Goal: Communication & Community: Answer question/provide support

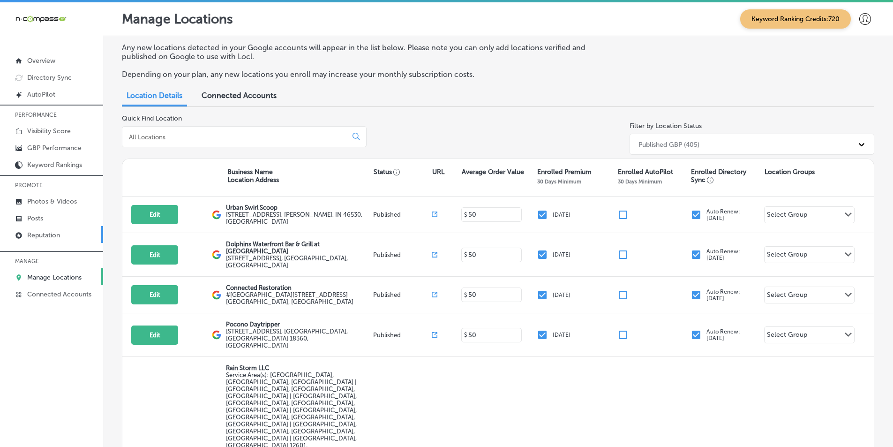
click at [75, 232] on link "Reputation" at bounding box center [51, 234] width 103 height 17
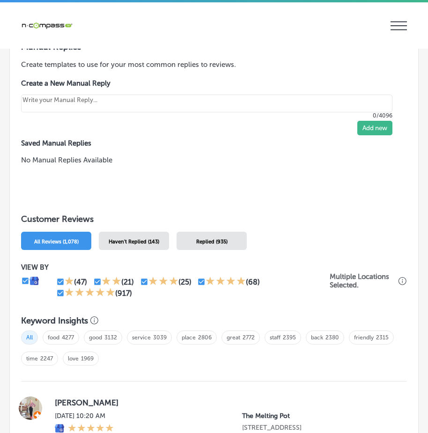
scroll to position [836, 0]
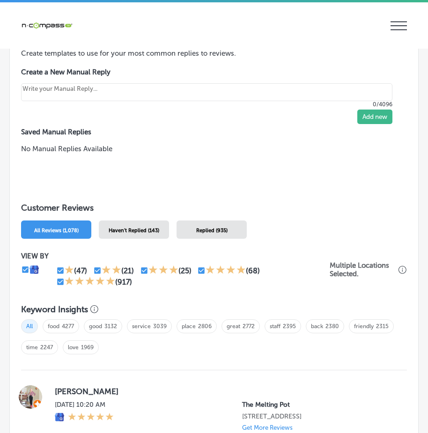
click at [146, 225] on div "Haven't Replied (143)" at bounding box center [134, 230] width 70 height 18
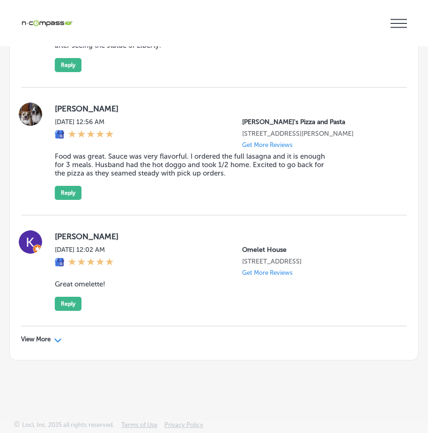
scroll to position [3386, 0]
click at [52, 343] on div "View More Path Created with Sketch." at bounding box center [41, 339] width 41 height 7
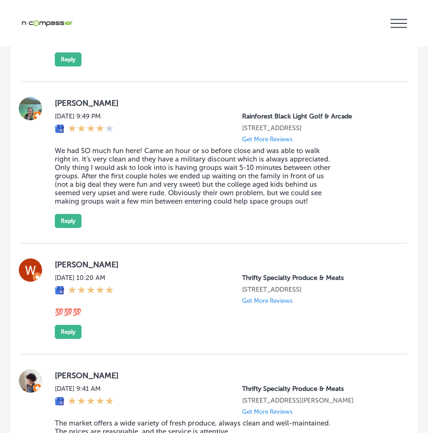
scroll to position [3761, 0]
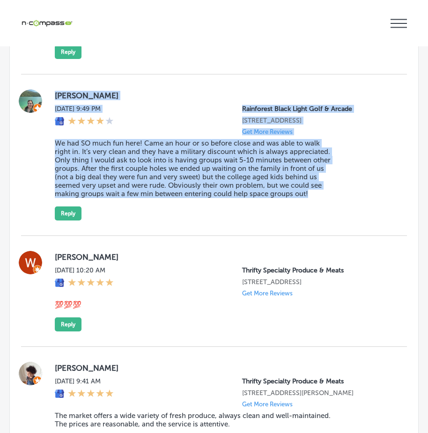
drag, startPoint x: 53, startPoint y: 172, endPoint x: 349, endPoint y: 299, distance: 322.0
click at [349, 236] on div "[PERSON_NAME] [DATE] 9:49 PM Rainforest Black Light Golf & Arcade [STREET_ADDRE…" at bounding box center [214, 156] width 386 height 162
copy div "[PERSON_NAME] [DATE] 9:49 PM Rainforest Black Light Golf & Arcade [STREET_ADDRE…"
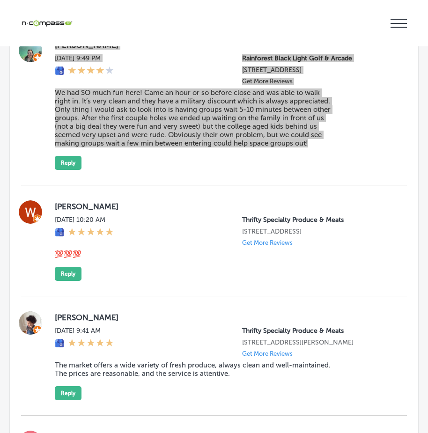
scroll to position [3808, 0]
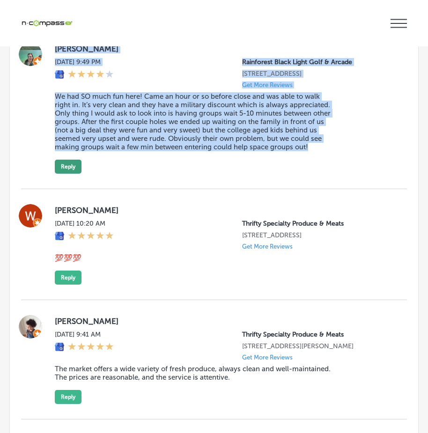
click at [67, 174] on button "Reply" at bounding box center [68, 167] width 27 height 14
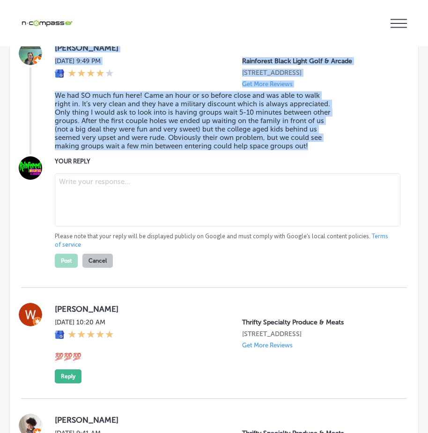
scroll to position [3807, 0]
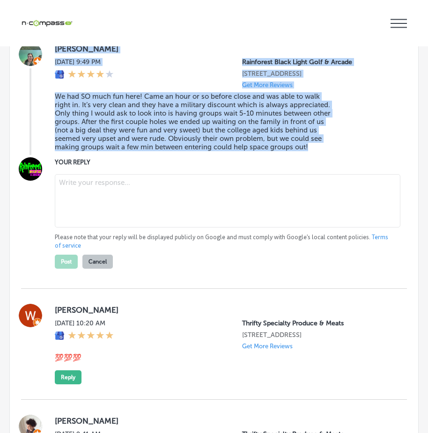
type textarea "x"
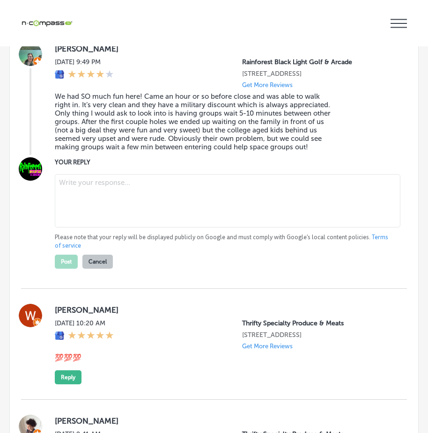
click at [105, 228] on textarea at bounding box center [228, 200] width 346 height 53
paste textarea "Thank you, [PERSON_NAME], for your thoughtful review! We’re so glad to hear tha…"
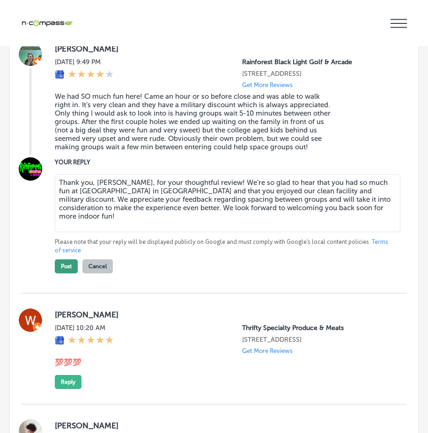
type textarea "Thank you, [PERSON_NAME], for your thoughtful review! We’re so glad to hear tha…"
click at [66, 274] on button "Post" at bounding box center [66, 267] width 23 height 14
type textarea "x"
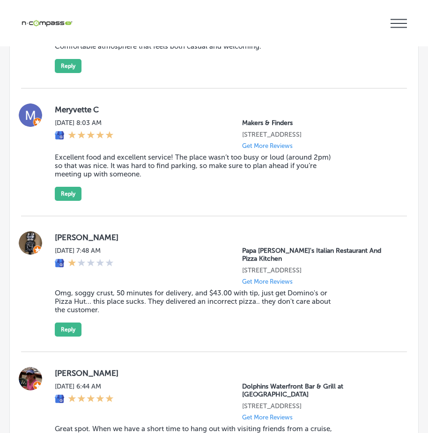
scroll to position [4088, 0]
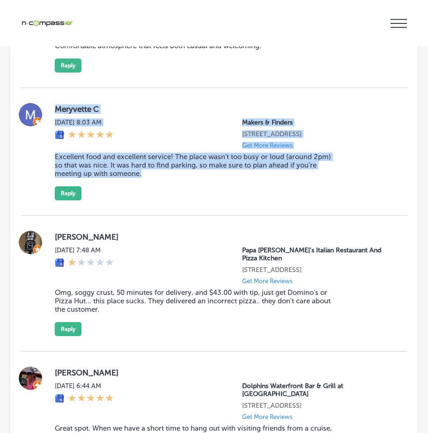
drag, startPoint x: 52, startPoint y: 186, endPoint x: 231, endPoint y: 272, distance: 198.5
click at [231, 216] on div "Meryvette C [DATE] 8:03 AM Makers & Finders [STREET_ADDRESS] Get More Reviews E…" at bounding box center [214, 152] width 386 height 128
copy div "Meryvette C [DATE] 8:03 AM Makers & Finders [STREET_ADDRESS] Get More Reviews E…"
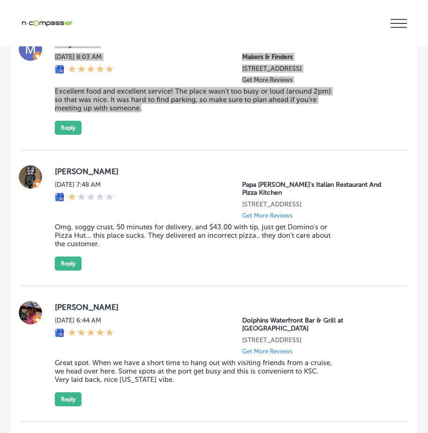
scroll to position [4135, 0]
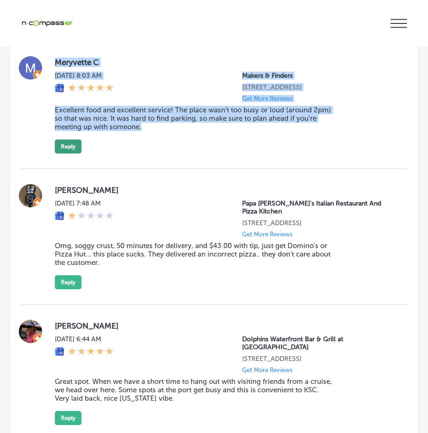
click at [70, 154] on button "Reply" at bounding box center [68, 147] width 27 height 14
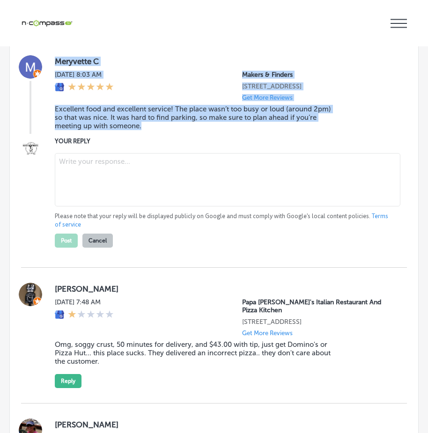
scroll to position [4134, 0]
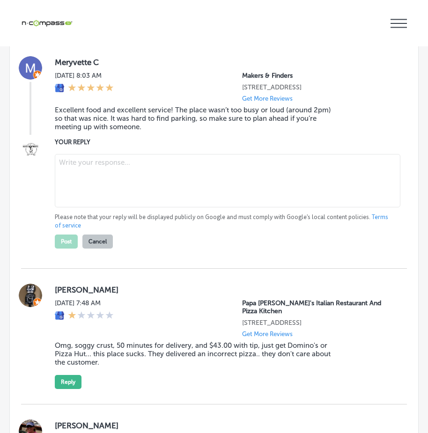
click at [89, 208] on textarea at bounding box center [228, 180] width 346 height 53
paste textarea "Thank you for your wonderful review, Meryvette! We’re so glad to hear you enjoy…"
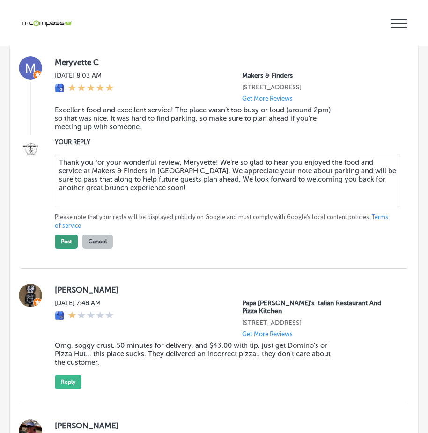
type textarea "Thank you for your wonderful review, Meryvette! We’re so glad to hear you enjoy…"
click at [66, 249] on button "Post" at bounding box center [66, 242] width 23 height 14
type textarea "x"
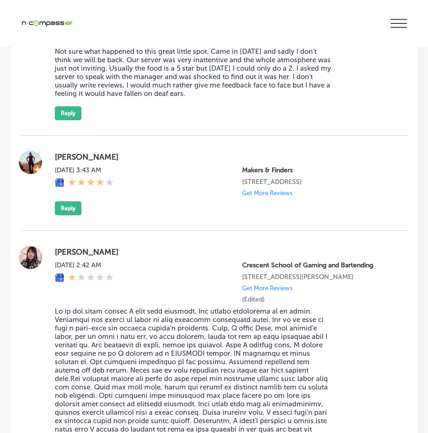
scroll to position [4837, 0]
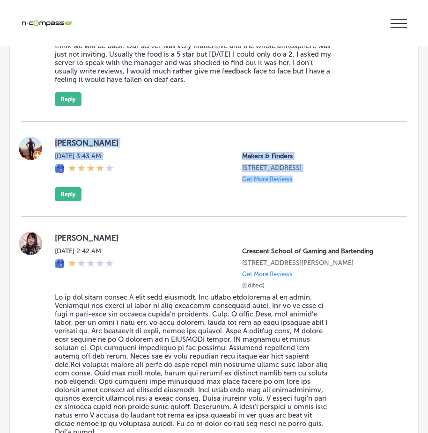
drag, startPoint x: 51, startPoint y: 225, endPoint x: 304, endPoint y: 300, distance: 264.5
click at [304, 217] on div "[PERSON_NAME][DATE] 3:43 AM Makers & Finders [STREET_ADDRESS] Get More Reviews …" at bounding box center [214, 169] width 386 height 95
copy div "[PERSON_NAME][DATE] 3:43 AM Makers & Finders [STREET_ADDRESS] Get More Reviews"
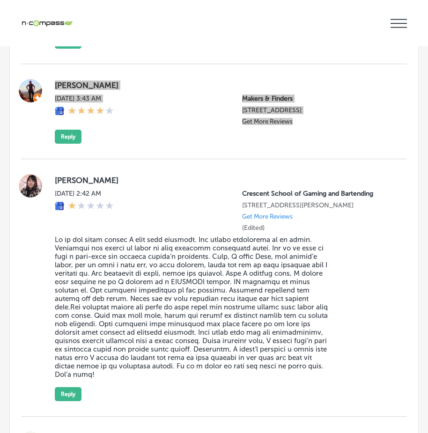
scroll to position [4884, 0]
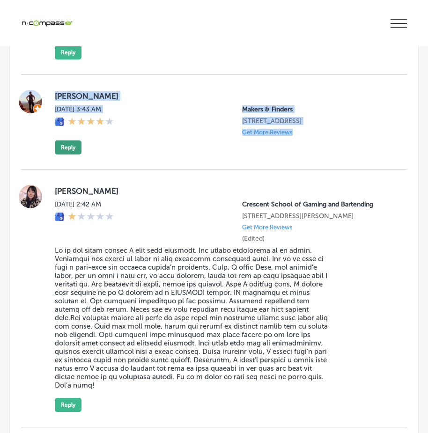
click at [70, 155] on button "Reply" at bounding box center [68, 148] width 27 height 14
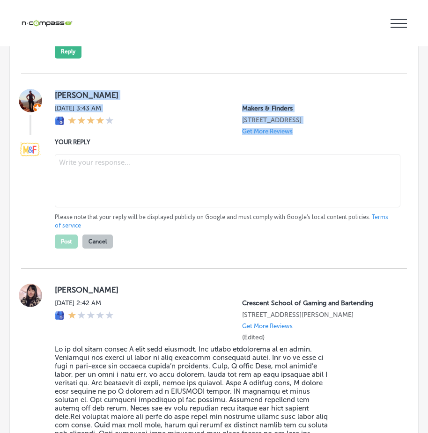
scroll to position [4883, 0]
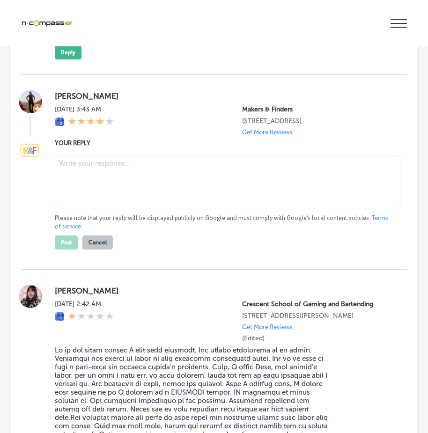
click at [90, 209] on textarea at bounding box center [228, 181] width 346 height 53
paste textarea "Hi [PERSON_NAME], thank you for taking the time to leave a review! We’d love to…"
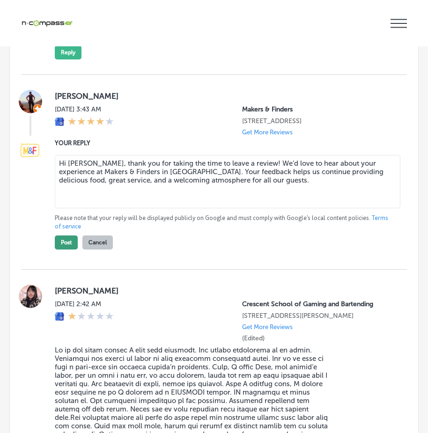
type textarea "Hi [PERSON_NAME], thank you for taking the time to leave a review! We’d love to…"
click at [67, 250] on button "Post" at bounding box center [66, 243] width 23 height 14
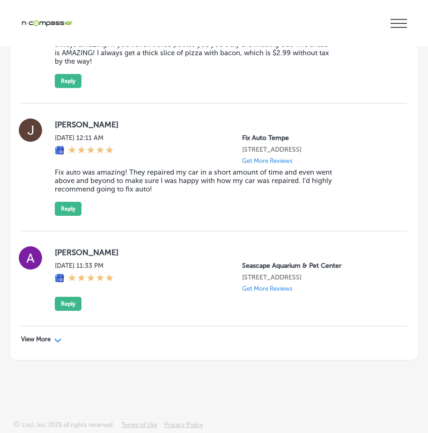
scroll to position [5517, 0]
click at [51, 344] on p "View More" at bounding box center [36, 339] width 30 height 7
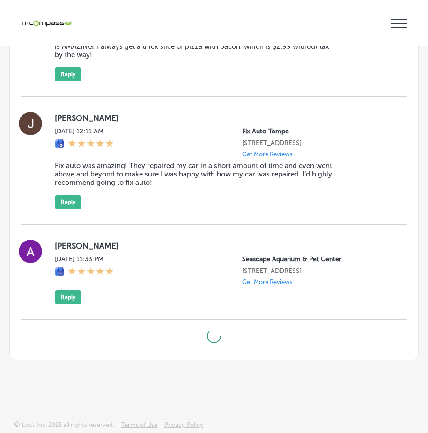
type textarea "x"
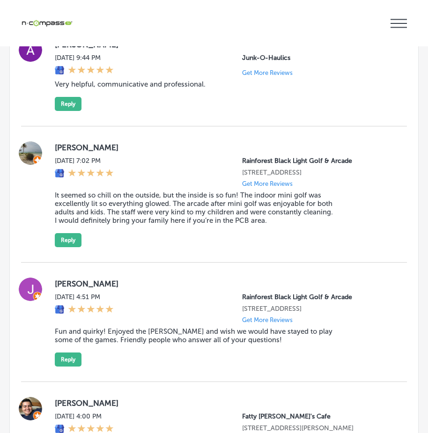
scroll to position [5798, 0]
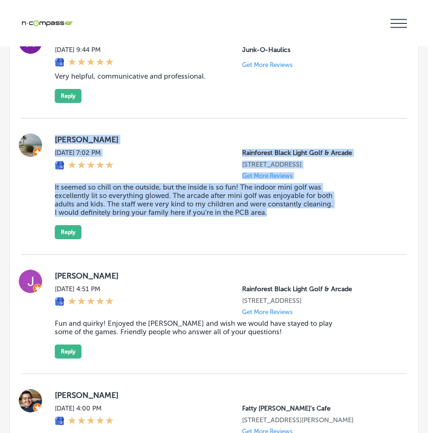
drag, startPoint x: 54, startPoint y: 210, endPoint x: 275, endPoint y: 305, distance: 240.6
click at [275, 255] on div "[PERSON_NAME] [DATE] 7:02 PM Rainforest [GEOGRAPHIC_DATA] [STREET_ADDRESS] Get …" at bounding box center [214, 187] width 386 height 136
copy div "[PERSON_NAME] [DATE] 7:02 PM Rainforest [GEOGRAPHIC_DATA] [STREET_ADDRESS] Get …"
click at [381, 239] on div "[PERSON_NAME] [DATE] 7:02 PM Rainforest [GEOGRAPHIC_DATA] [STREET_ADDRESS] Get …" at bounding box center [223, 187] width 337 height 106
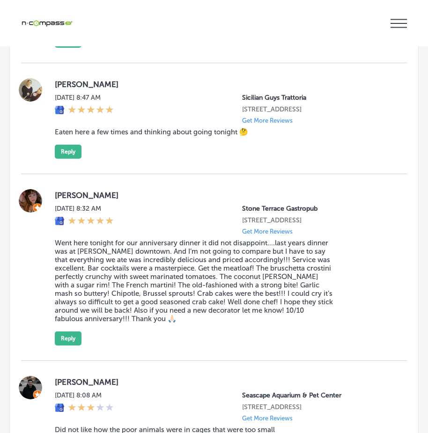
scroll to position [6829, 0]
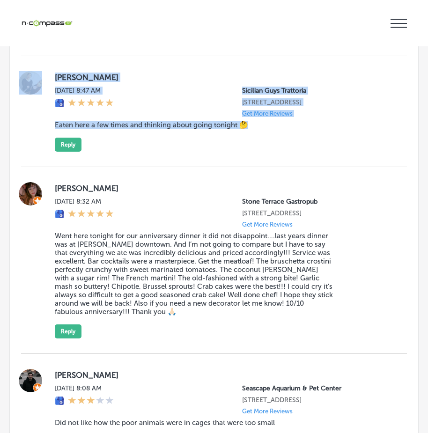
drag, startPoint x: 56, startPoint y: 169, endPoint x: 271, endPoint y: 247, distance: 229.2
click at [271, 152] on div "[PERSON_NAME] [DATE] 8:47 AM Sicilian Guys Trattoria [STREET_ADDRESS] Get More …" at bounding box center [214, 111] width 386 height 81
copy div "[PERSON_NAME] [DATE] 8:47 AM [DEMOGRAPHIC_DATA] Guys Trattoria [STREET_ADDRESS]…"
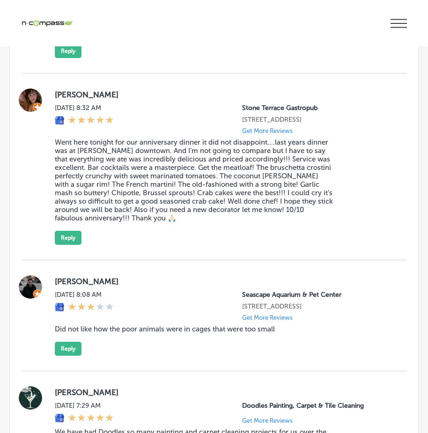
scroll to position [6876, 0]
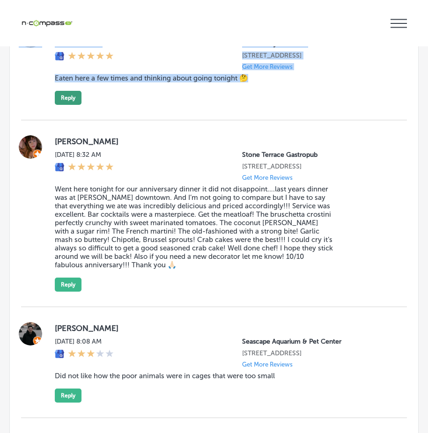
click at [73, 105] on button "Reply" at bounding box center [68, 98] width 27 height 14
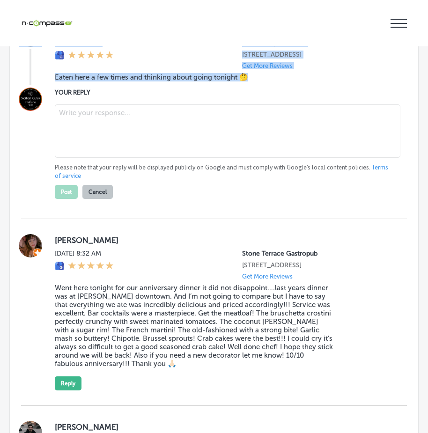
scroll to position [6875, 0]
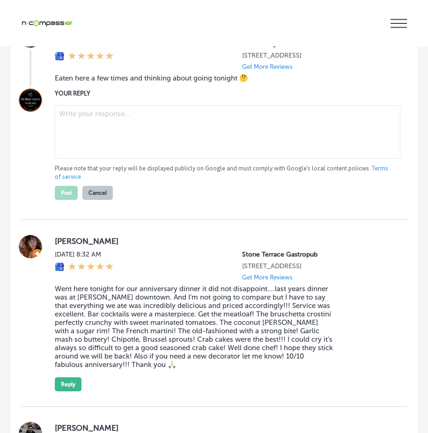
click at [103, 159] on textarea at bounding box center [228, 131] width 346 height 53
paste textarea "Hi [PERSON_NAME], thank you for stopping by [DEMOGRAPHIC_DATA] [PERSON_NAME] in…"
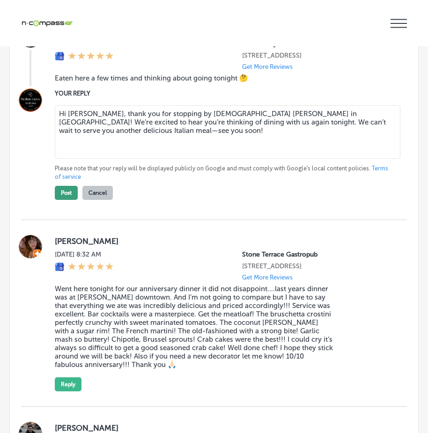
type textarea "Hi [PERSON_NAME], thank you for stopping by [DEMOGRAPHIC_DATA] [PERSON_NAME] in…"
click at [62, 200] on button "Post" at bounding box center [66, 193] width 23 height 14
type textarea "x"
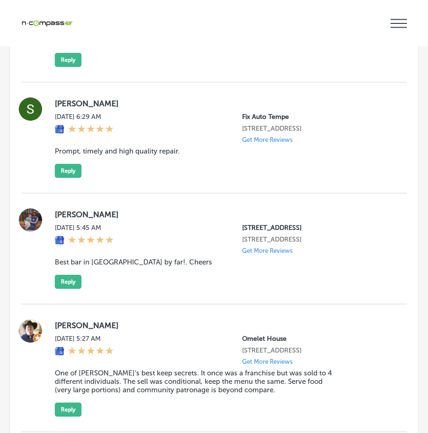
scroll to position [7484, 0]
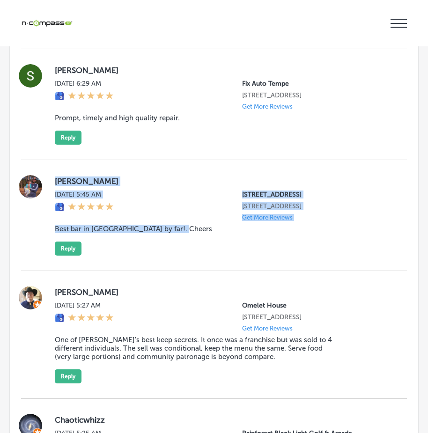
drag, startPoint x: 52, startPoint y: 279, endPoint x: 237, endPoint y: 364, distance: 203.0
click at [237, 271] on div "[PERSON_NAME][DATE] 5:45 AM 321 [GEOGRAPHIC_DATA] [STREET_ADDRESS] Get More Rev…" at bounding box center [214, 215] width 386 height 111
copy div "[PERSON_NAME][DATE] 5:45 AM 321 [GEOGRAPHIC_DATA] [STREET_ADDRESS] Get More Rev…"
click at [69, 256] on button "Reply" at bounding box center [68, 249] width 27 height 14
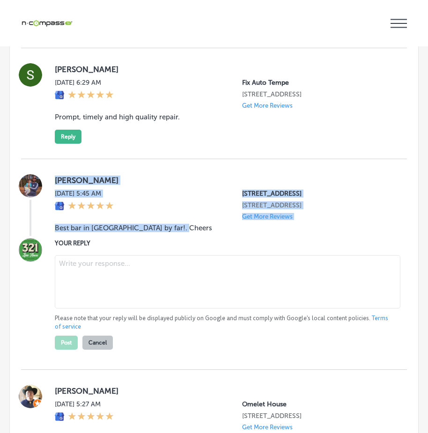
scroll to position [7483, 0]
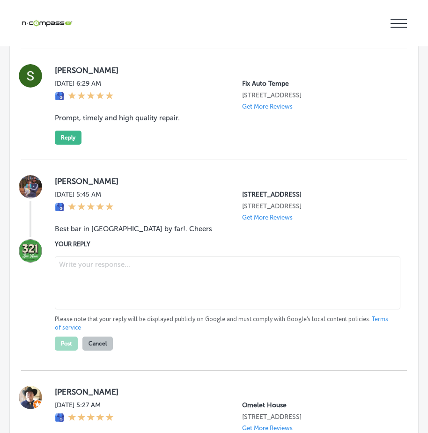
click at [100, 310] on textarea at bounding box center [228, 282] width 346 height 53
paste textarea "Hi [PERSON_NAME], thank you for the awesome review! We’re thrilled to hear you …"
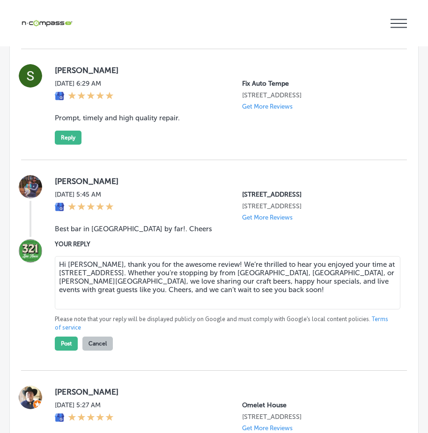
click at [238, 310] on textarea "Hi [PERSON_NAME], thank you for the awesome review! We’re thrilled to hear you …" at bounding box center [228, 282] width 346 height 53
click at [300, 310] on textarea "Hi [PERSON_NAME], thank you for the awesome review! We’re thrilled to hear you …" at bounding box center [228, 282] width 346 height 53
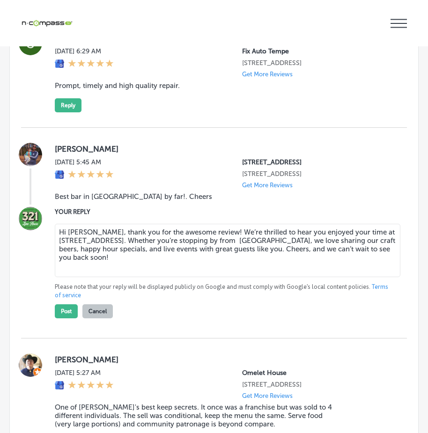
scroll to position [7577, 0]
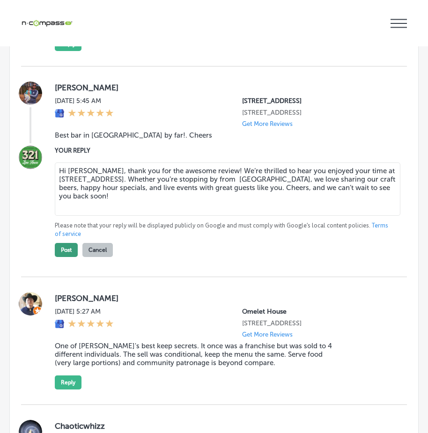
type textarea "Hi [PERSON_NAME], thank you for the awesome review! We’re thrilled to hear you …"
click at [70, 257] on button "Post" at bounding box center [66, 250] width 23 height 14
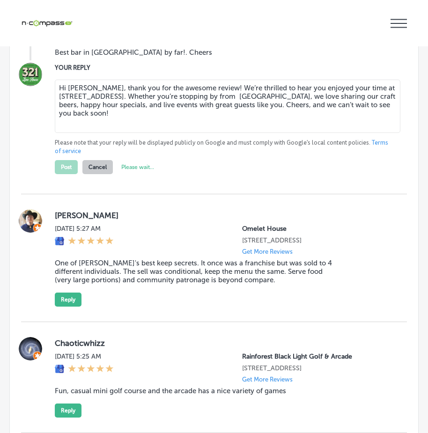
type textarea "x"
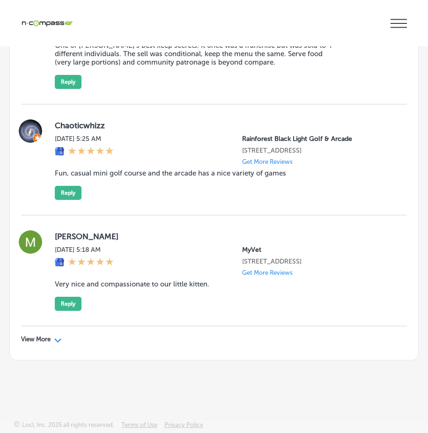
scroll to position [7718, 0]
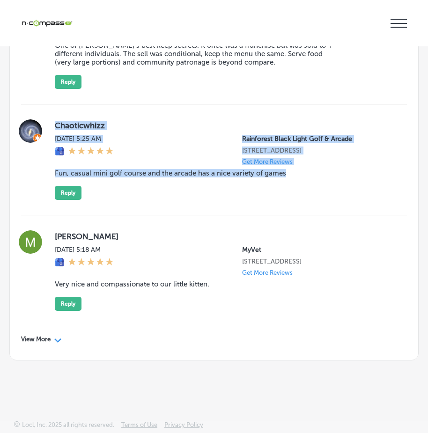
drag, startPoint x: 57, startPoint y: 179, endPoint x: 321, endPoint y: 254, distance: 274.9
click at [321, 216] on div "Chaoticwhizz [DATE] 5:25 AM Rainforest Black Light Golf & Arcade [STREET_ADDRES…" at bounding box center [214, 160] width 386 height 111
copy div "Chaoticwhizz [DATE] 5:25 AM Rainforest Black Light Golf & Arcade [STREET_ADDRES…"
click at [67, 200] on button "Reply" at bounding box center [68, 193] width 27 height 14
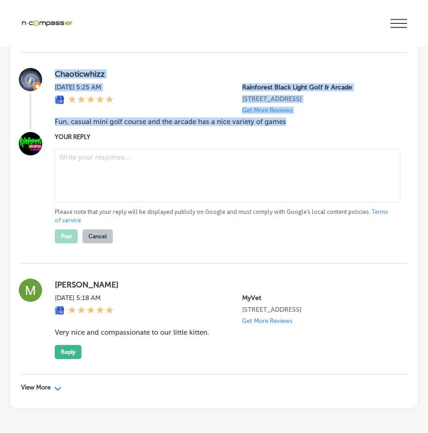
scroll to position [7717, 0]
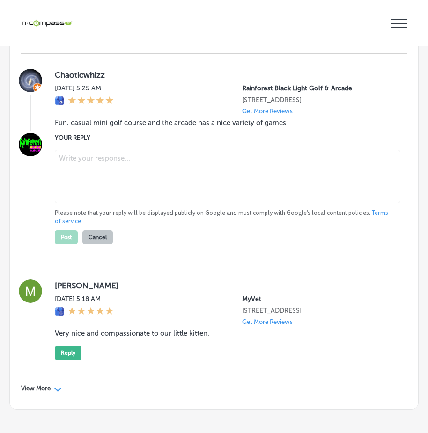
click at [120, 203] on textarea at bounding box center [228, 176] width 346 height 53
paste textarea "Thank you for the review! We’re glad to hear you had fun at [GEOGRAPHIC_DATA] i…"
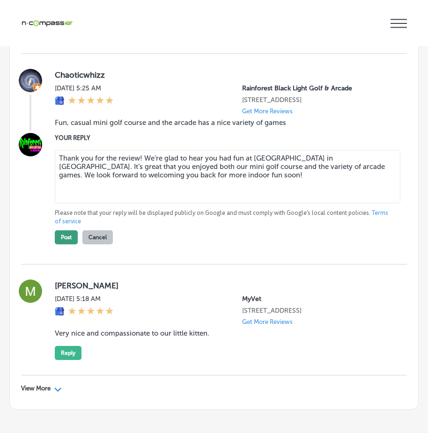
type textarea "Thank you for the review! We’re glad to hear you had fun at [GEOGRAPHIC_DATA] i…"
drag, startPoint x: 66, startPoint y: 345, endPoint x: 82, endPoint y: 352, distance: 17.8
click at [67, 245] on button "Post" at bounding box center [66, 238] width 23 height 14
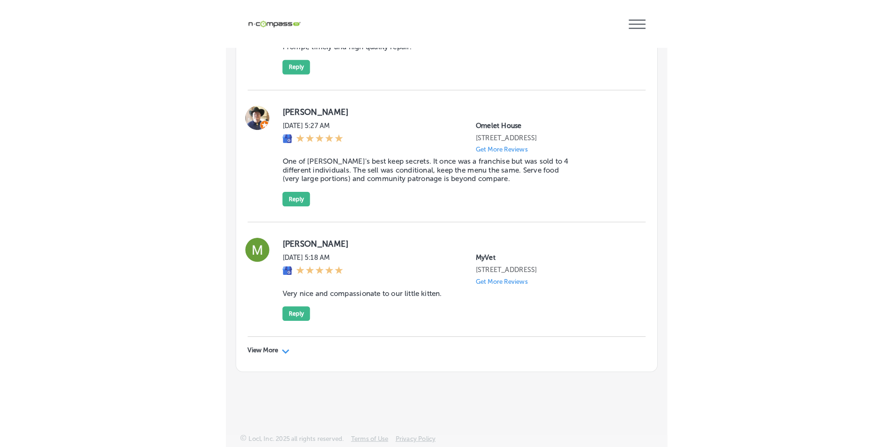
scroll to position [7673, 0]
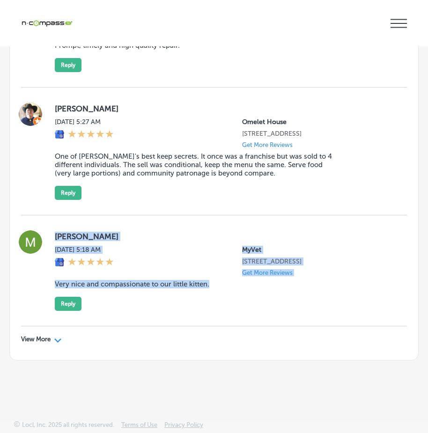
drag, startPoint x: 51, startPoint y: 223, endPoint x: 240, endPoint y: 296, distance: 202.3
click at [240, 296] on div "[PERSON_NAME] [DATE] 5:18 AM MyVet [STREET_ADDRESS] Get More Reviews Very nice …" at bounding box center [214, 271] width 386 height 81
copy div "[PERSON_NAME] [DATE] 5:18 AM MyVet [STREET_ADDRESS] Get More Reviews Very nice …"
click at [62, 301] on button "Reply" at bounding box center [68, 304] width 27 height 14
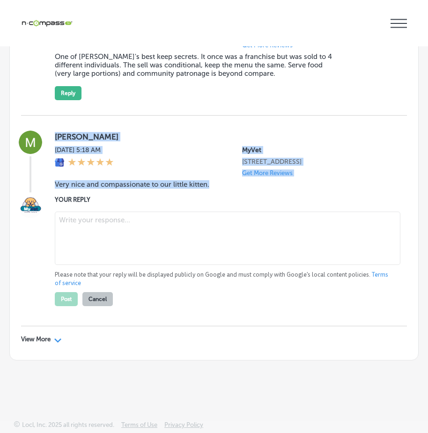
type textarea "x"
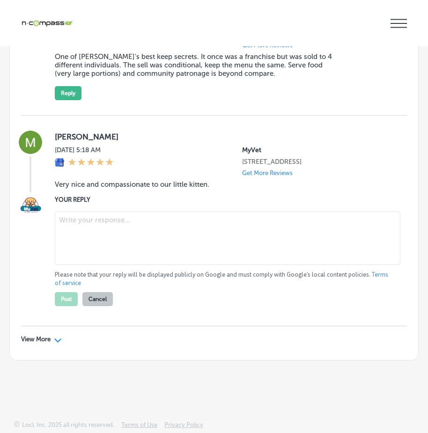
click at [74, 265] on textarea at bounding box center [228, 238] width 346 height 53
paste textarea "Thank you for your kind words, [PERSON_NAME]! We’re so glad to hear that your l…"
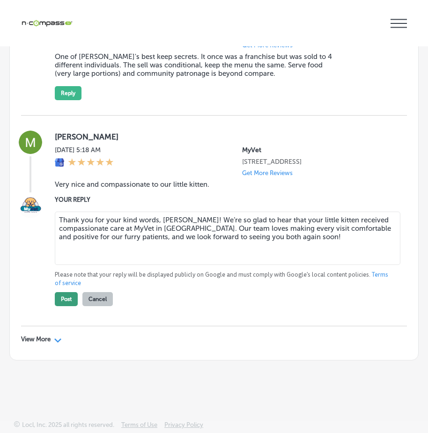
type textarea "Thank you for your kind words, [PERSON_NAME]! We’re so glad to hear that your l…"
click at [66, 306] on button "Post" at bounding box center [66, 299] width 23 height 14
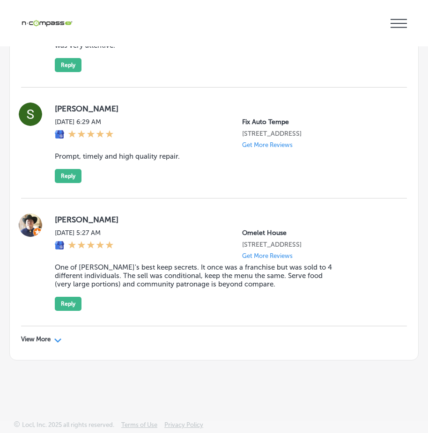
scroll to position [7553, 0]
click at [48, 338] on p "View More" at bounding box center [36, 339] width 30 height 7
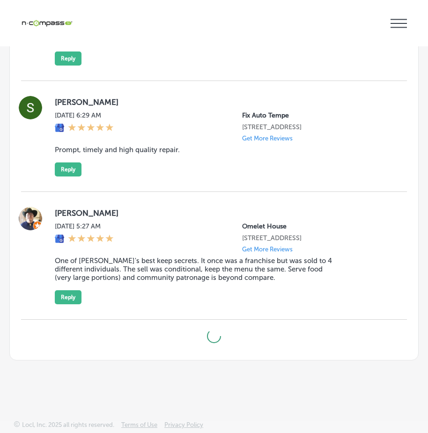
scroll to position [7560, 0]
type textarea "x"
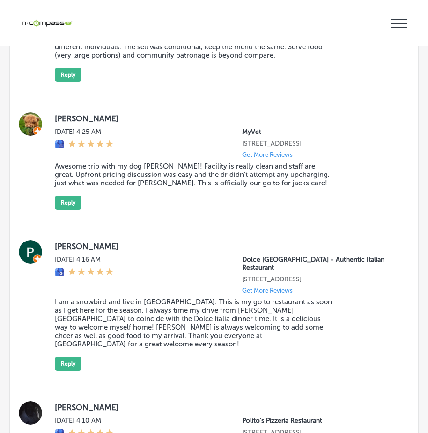
scroll to position [7719, 0]
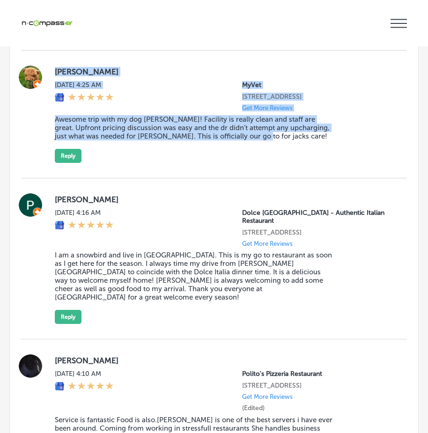
drag, startPoint x: 54, startPoint y: 180, endPoint x: 260, endPoint y: 264, distance: 222.2
click at [261, 163] on div "[PERSON_NAME] [DATE] 4:25 AM MyVet [STREET_ADDRESS] Get More Reviews Awesome tr…" at bounding box center [214, 114] width 386 height 97
copy div "[PERSON_NAME] [DATE] 4:25 AM MyVet [STREET_ADDRESS] Get More Reviews Awesome tr…"
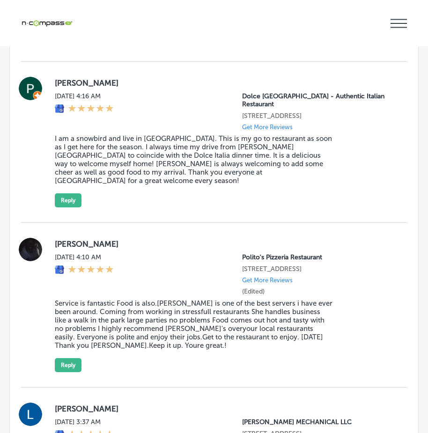
scroll to position [7813, 0]
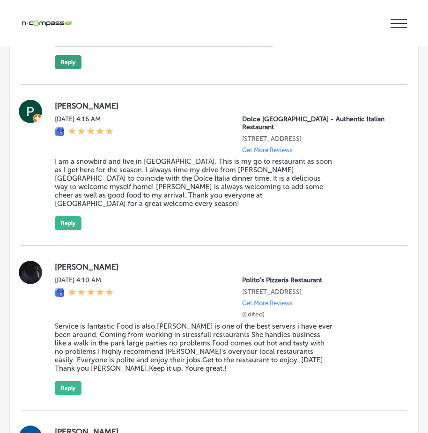
click at [67, 69] on button "Reply" at bounding box center [68, 62] width 27 height 14
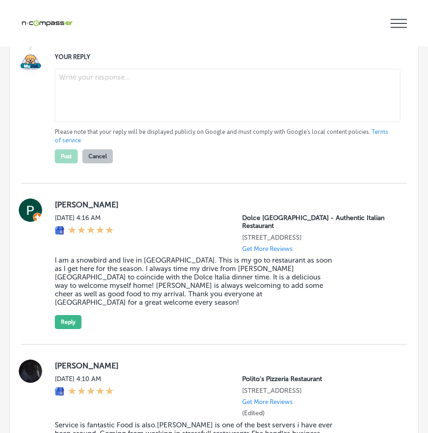
scroll to position [7812, 0]
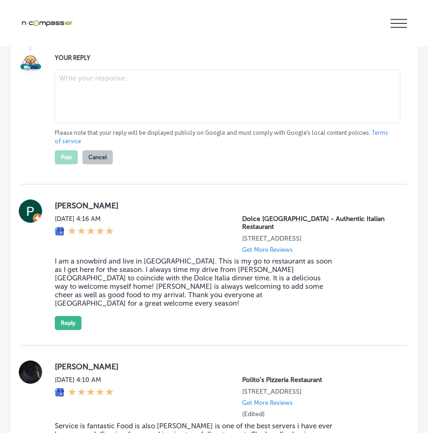
click at [94, 123] on textarea at bounding box center [228, 96] width 346 height 53
paste textarea "Thank you for sharing your experience, [PERSON_NAME]! We’re thrilled to hear th…"
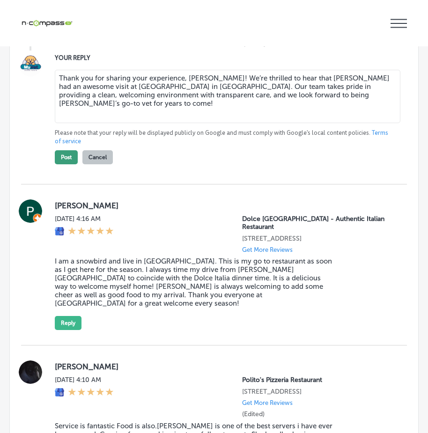
type textarea "Thank you for sharing your experience, [PERSON_NAME]! We’re thrilled to hear th…"
click at [62, 164] on button "Post" at bounding box center [66, 157] width 23 height 14
type textarea "x"
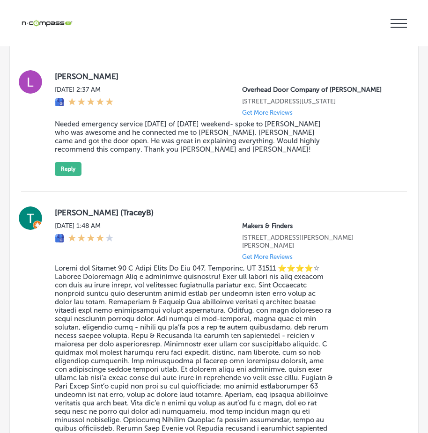
scroll to position [8374, 0]
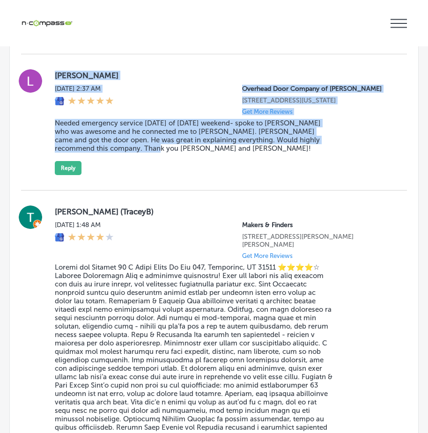
drag, startPoint x: 52, startPoint y: 155, endPoint x: 256, endPoint y: 248, distance: 224.2
click at [256, 175] on div "[PERSON_NAME][DATE] 2:37 AM Overhead Door Company of [PERSON_NAME] [STREET_ADDR…" at bounding box center [214, 122] width 386 height 106
copy div "[PERSON_NAME][DATE] 2:37 AM Overhead Door Company of [PERSON_NAME] [STREET_ADDR…"
click at [368, 175] on div "[PERSON_NAME][DATE] 2:37 AM Overhead Door Company of [PERSON_NAME] [STREET_ADDR…" at bounding box center [223, 122] width 337 height 106
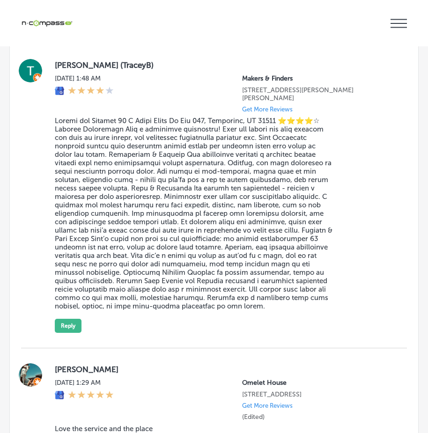
scroll to position [8562, 0]
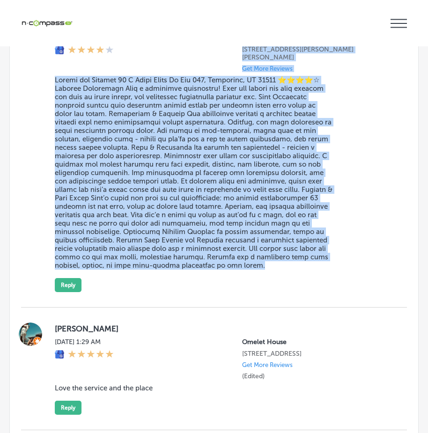
drag, startPoint x: 53, startPoint y: 115, endPoint x: 269, endPoint y: 366, distance: 330.3
click at [269, 292] on div "[PERSON_NAME] (TraceyB) [DATE] 1:48 AM Makers & Finders [STREET_ADDRESS][PERSON…" at bounding box center [214, 155] width 386 height 274
click at [71, 292] on button "Reply" at bounding box center [68, 285] width 27 height 14
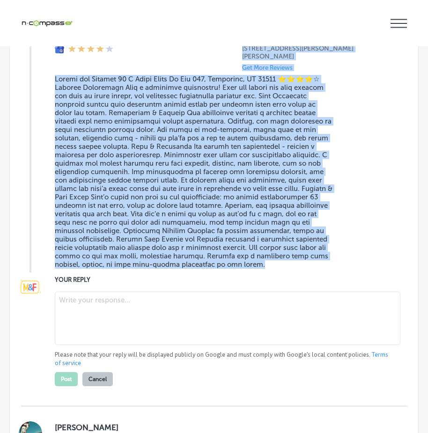
scroll to position [8561, 0]
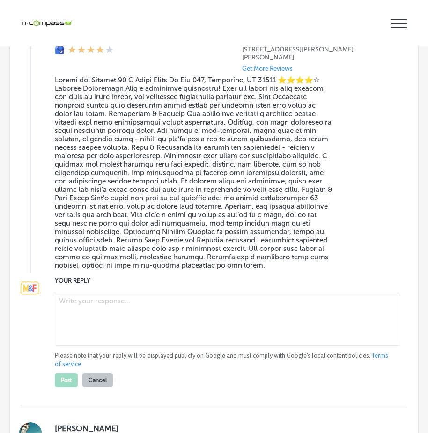
click at [80, 346] on textarea at bounding box center [228, 319] width 346 height 53
paste textarea "Hi [PERSON_NAME], thank you for your detailed feedback! We’re so glad to hear y…"
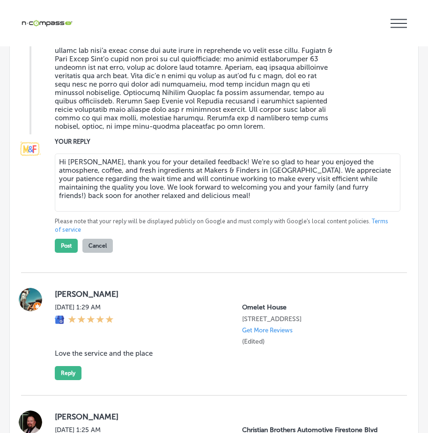
scroll to position [8701, 0]
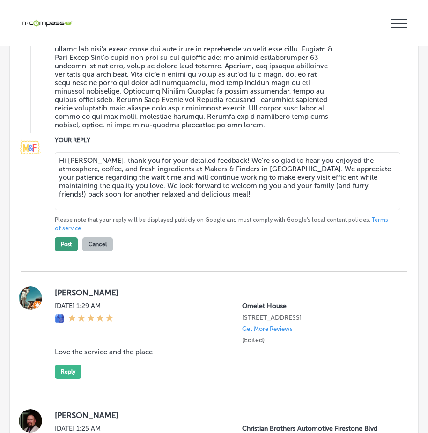
type textarea "Hi [PERSON_NAME], thank you for your detailed feedback! We’re so glad to hear y…"
click at [62, 252] on button "Post" at bounding box center [66, 245] width 23 height 14
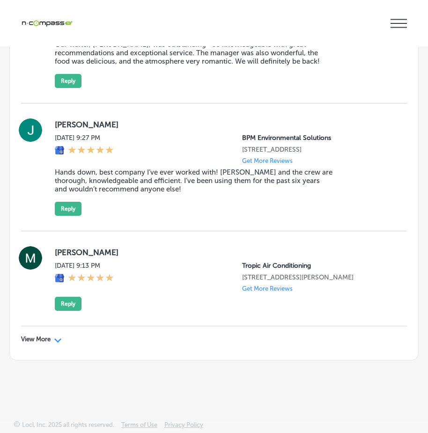
scroll to position [9845, 0]
click at [43, 340] on p "View More" at bounding box center [36, 339] width 30 height 7
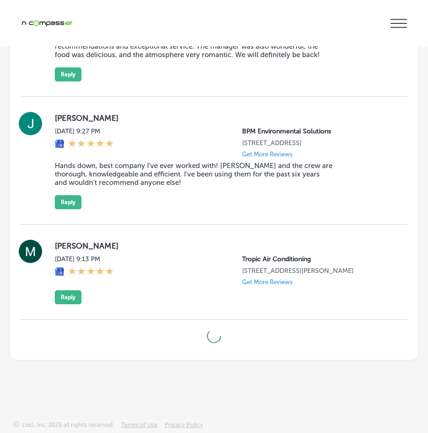
type textarea "x"
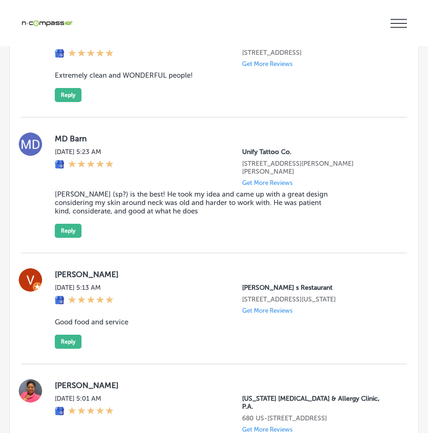
scroll to position [12235, 0]
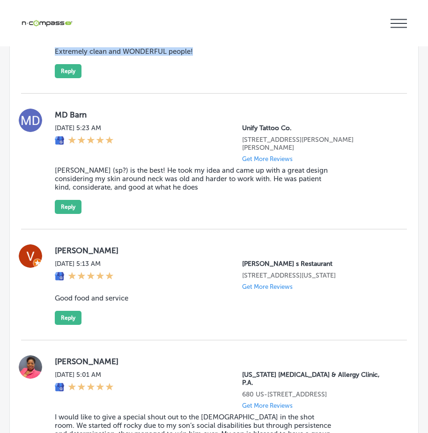
drag, startPoint x: 49, startPoint y: 135, endPoint x: 236, endPoint y: 204, distance: 199.3
click at [236, 78] on div "[PERSON_NAME] [DATE] 5:24 AM Rainforest Black Light Golf & Arcade [STREET_ADDRE…" at bounding box center [214, 38] width 386 height 81
click at [69, 78] on button "Reply" at bounding box center [68, 71] width 27 height 14
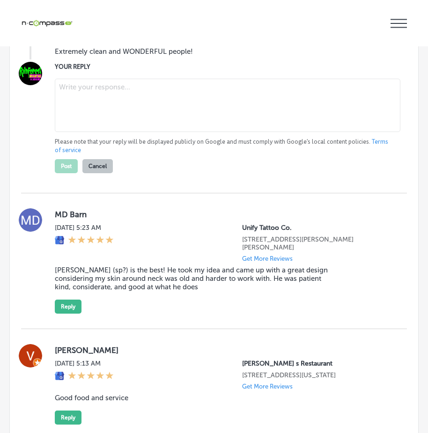
click at [82, 132] on textarea at bounding box center [228, 105] width 346 height 53
paste textarea "Thank you, [PERSON_NAME], for the fantastic review! We’re thrilled to hear that…"
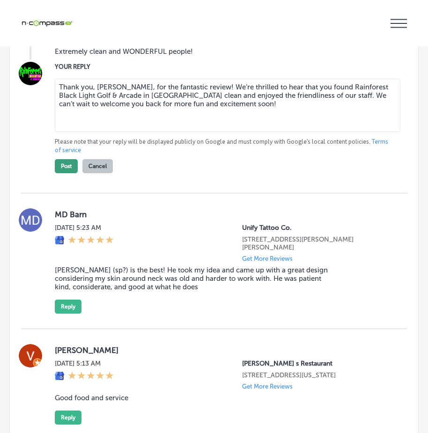
type textarea "Thank you, [PERSON_NAME], for the fantastic review! We’re thrilled to hear that…"
click at [64, 173] on button "Post" at bounding box center [66, 166] width 23 height 14
type textarea "x"
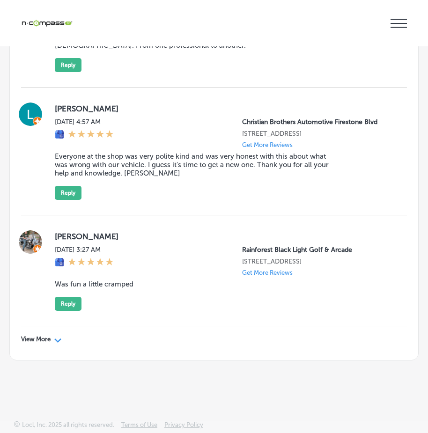
scroll to position [12654, 0]
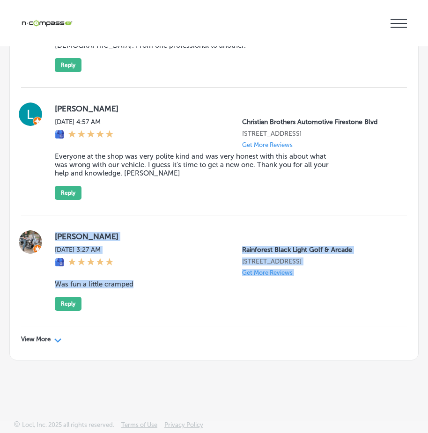
drag, startPoint x: 52, startPoint y: 230, endPoint x: 272, endPoint y: 280, distance: 225.5
click at [272, 280] on div "[PERSON_NAME] [DATE] 3:27 AM Rainforest Black Light Golf & Arcade [STREET_ADDRE…" at bounding box center [214, 271] width 386 height 111
click at [71, 305] on button "Reply" at bounding box center [68, 304] width 27 height 14
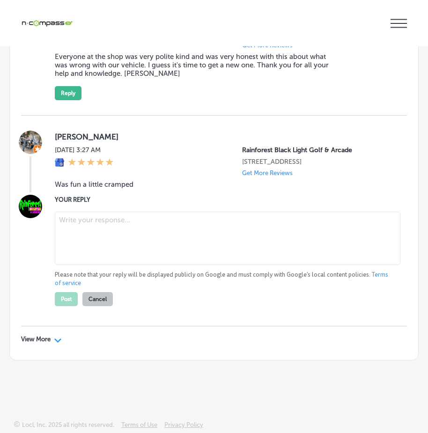
click at [93, 265] on textarea at bounding box center [228, 238] width 346 height 53
paste textarea "Thank you for your feedback, [PERSON_NAME]! We’re glad to hear you had fun at […"
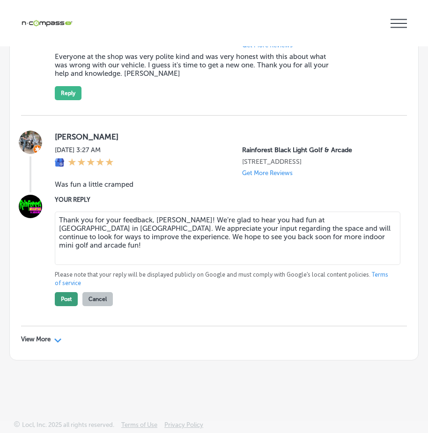
type textarea "Thank you for your feedback, [PERSON_NAME]! We’re glad to hear you had fun at […"
click at [67, 306] on button "Post" at bounding box center [66, 299] width 23 height 14
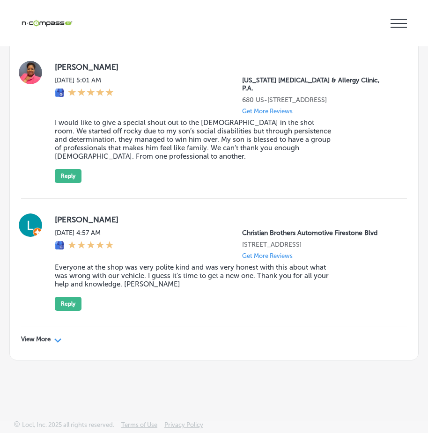
scroll to position [12543, 0]
click at [53, 339] on div "View More Path Created with Sketch." at bounding box center [41, 339] width 41 height 7
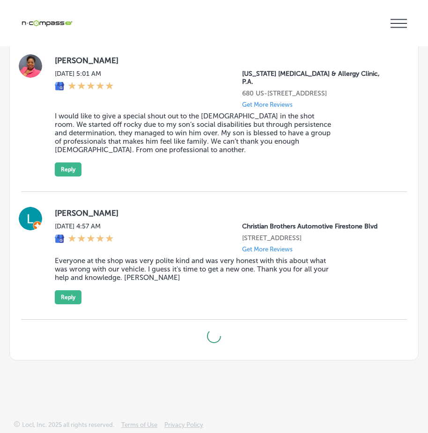
scroll to position [12549, 0]
type textarea "x"
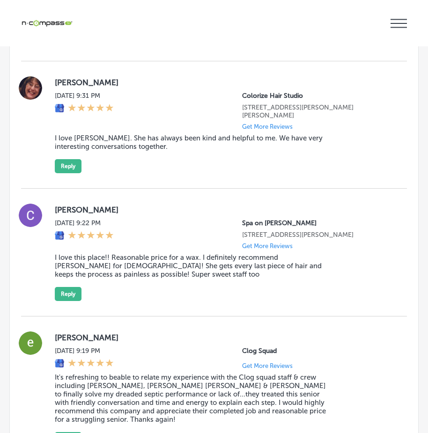
scroll to position [13685, 0]
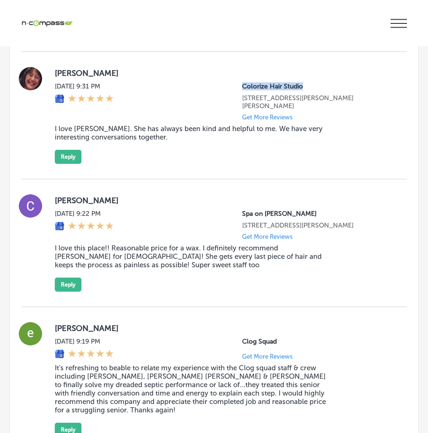
drag, startPoint x: 236, startPoint y: 246, endPoint x: 305, endPoint y: 250, distance: 69.0
click at [306, 90] on p "Colorize Hair Studio" at bounding box center [317, 86] width 150 height 8
click at [54, 164] on div "[PERSON_NAME][DATE] 9:31 PM Colorize Hair Studio [STREET_ADDRESS][PERSON_NAME][…" at bounding box center [214, 115] width 386 height 97
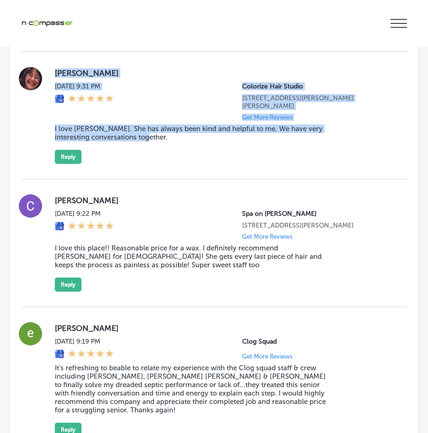
drag, startPoint x: 53, startPoint y: 232, endPoint x: 180, endPoint y: 306, distance: 146.4
click at [180, 164] on div "[PERSON_NAME][DATE] 9:31 PM Colorize Hair Studio [STREET_ADDRESS][PERSON_NAME][…" at bounding box center [214, 115] width 386 height 97
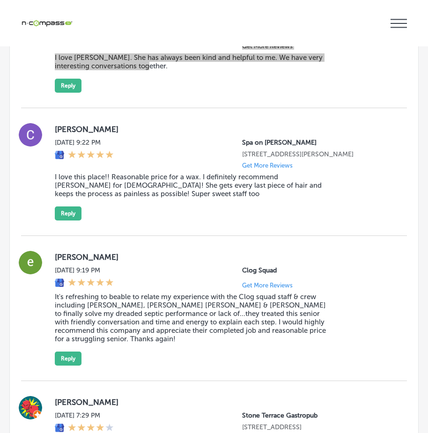
scroll to position [13732, 0]
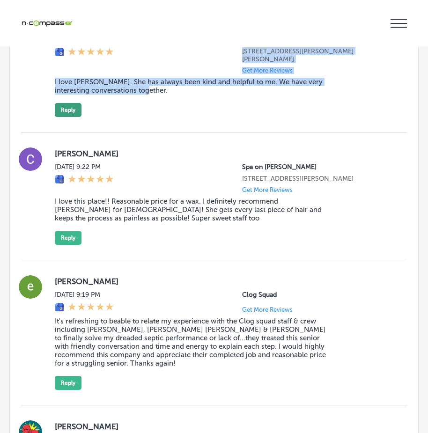
click at [68, 117] on button "Reply" at bounding box center [68, 110] width 27 height 14
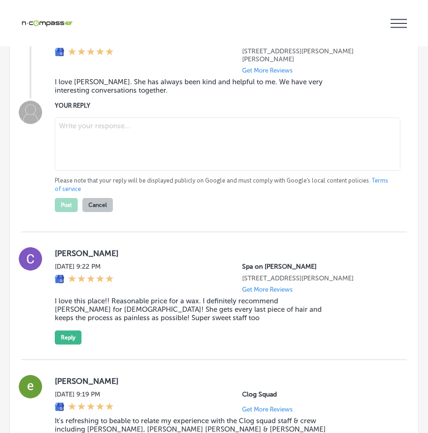
click at [84, 171] on textarea at bounding box center [228, 144] width 346 height 53
paste textarea "Thank you, [PERSON_NAME], for your kind words! We’re so happy to hear that [PER…"
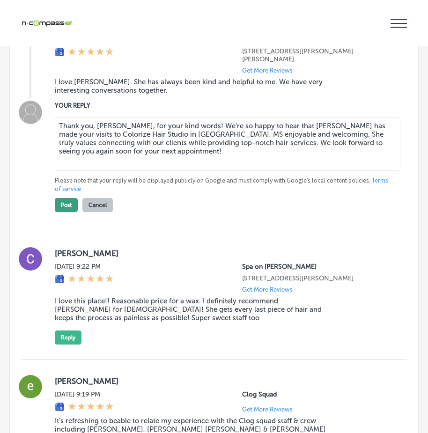
type textarea "Thank you, [PERSON_NAME], for your kind words! We’re so happy to hear that [PER…"
click at [67, 212] on button "Post" at bounding box center [66, 205] width 23 height 14
type textarea "x"
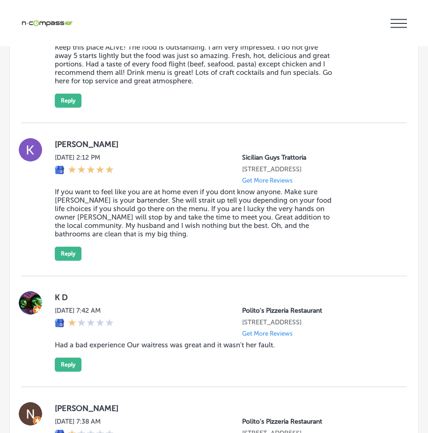
scroll to position [14106, 0]
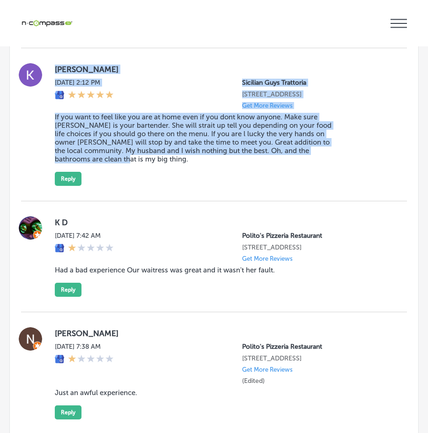
drag, startPoint x: 53, startPoint y: 228, endPoint x: 351, endPoint y: 349, distance: 322.1
click at [351, 202] on div "[PERSON_NAME] [DATE] 2:12 PM Sicilian Guys Trattoria [STREET_ADDRESS] Get More …" at bounding box center [214, 124] width 386 height 153
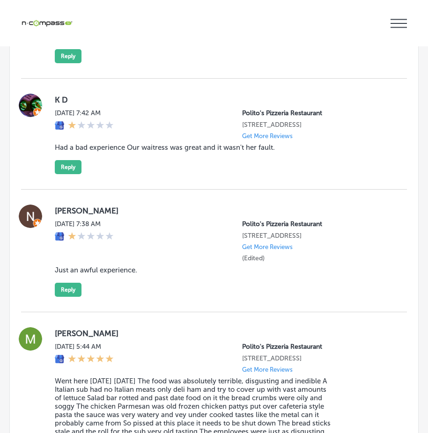
scroll to position [14229, 0]
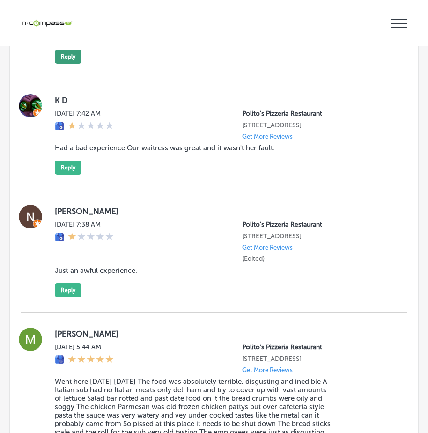
click at [73, 64] on button "Reply" at bounding box center [68, 57] width 27 height 14
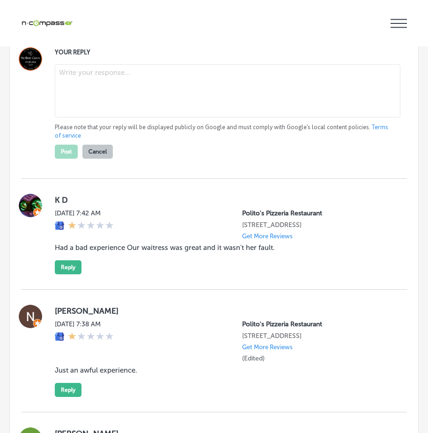
click at [116, 118] on textarea at bounding box center [228, 90] width 346 height 53
paste textarea "Hi [PERSON_NAME], thank you so much for your kind words about Sicilian Guys Tra…"
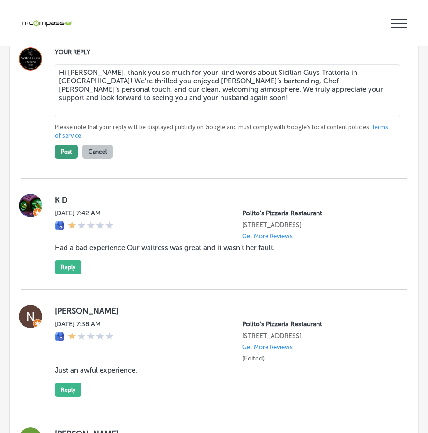
type textarea "Hi [PERSON_NAME], thank you so much for your kind words about Sicilian Guys Tra…"
click at [65, 159] on button "Post" at bounding box center [66, 152] width 23 height 14
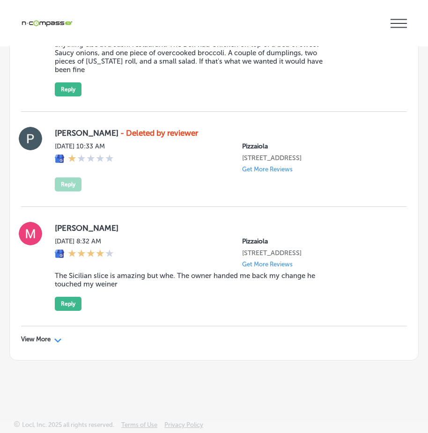
scroll to position [14966, 0]
click at [54, 339] on div "View More Path Created with Sketch." at bounding box center [41, 339] width 41 height 7
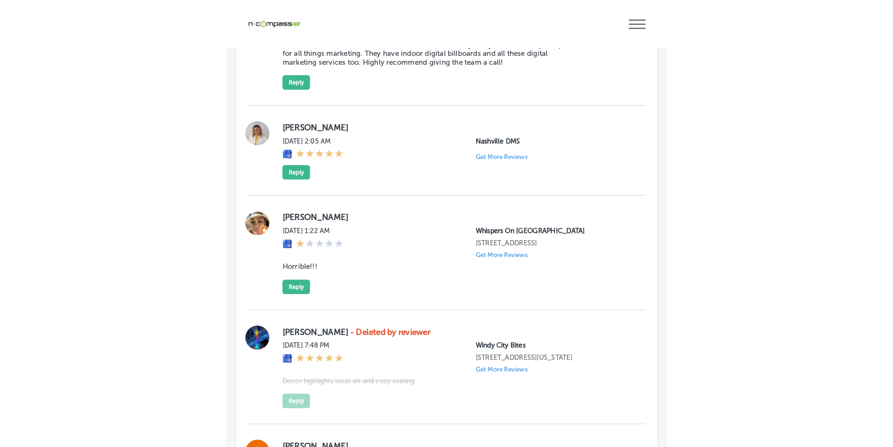
scroll to position [16091, 0]
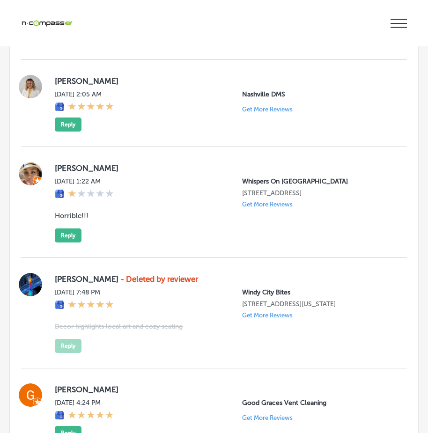
type textarea "x"
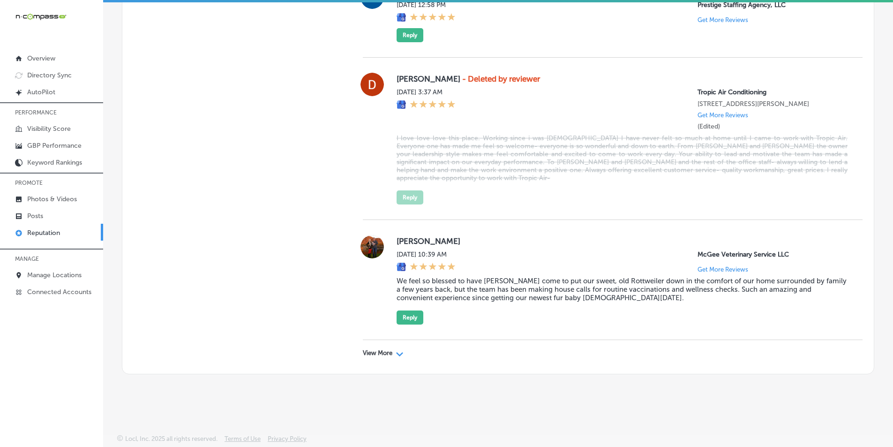
scroll to position [15851, 0]
click at [55, 142] on p "GBP Performance" at bounding box center [54, 146] width 54 height 8
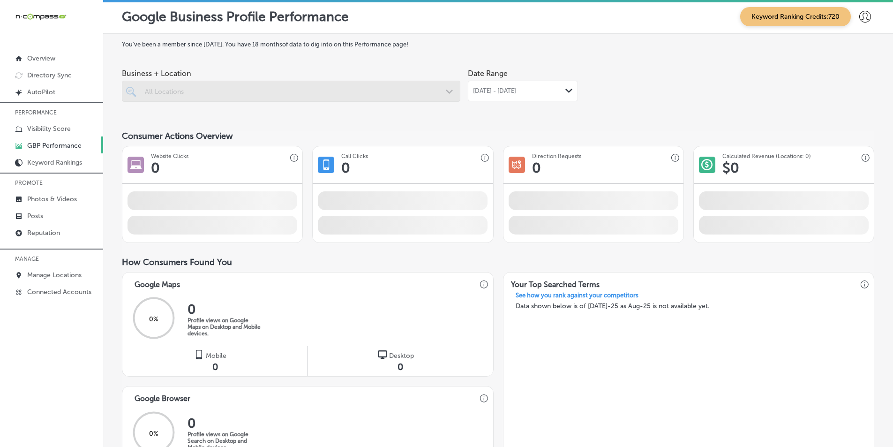
click at [444, 91] on div at bounding box center [291, 91] width 338 height 21
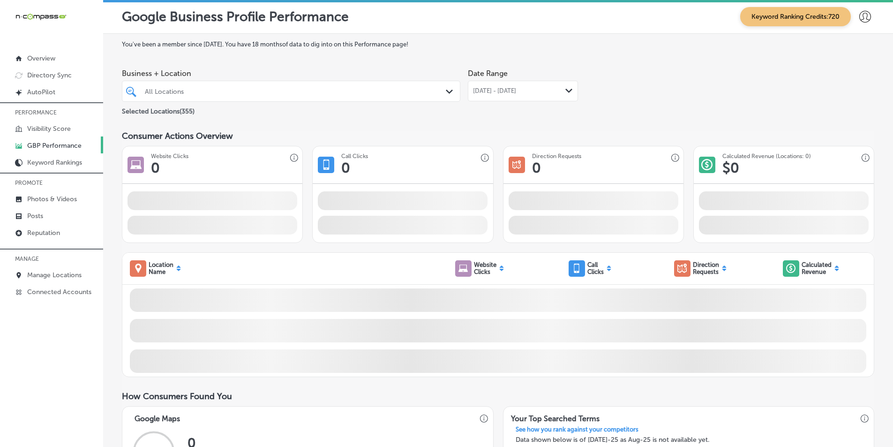
click at [448, 87] on div "Path Created with Sketch." at bounding box center [451, 92] width 10 height 10
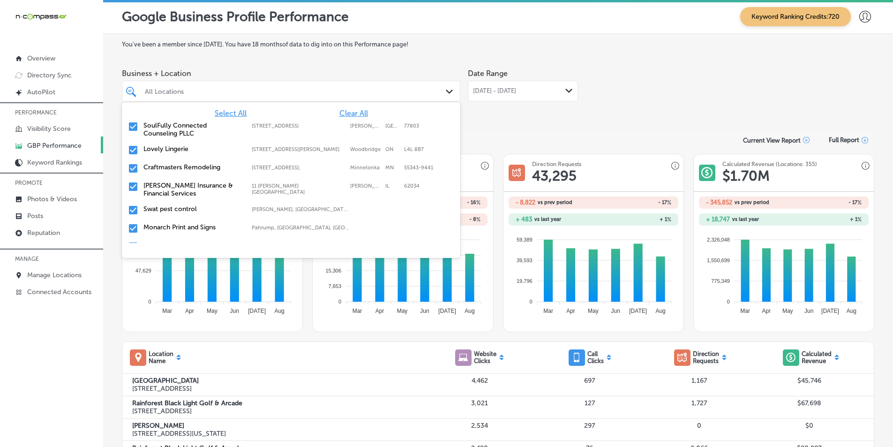
click at [343, 111] on span "Clear All" at bounding box center [353, 113] width 29 height 9
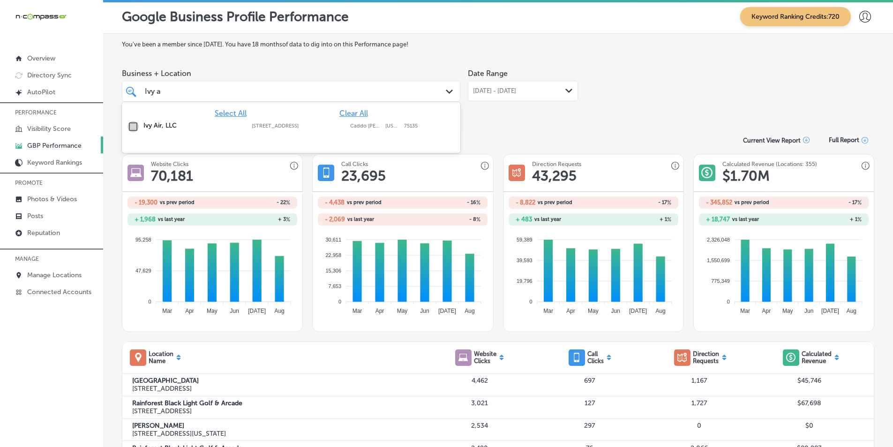
click at [133, 125] on input "checkbox" at bounding box center [132, 126] width 11 height 11
type input "Ivy a"
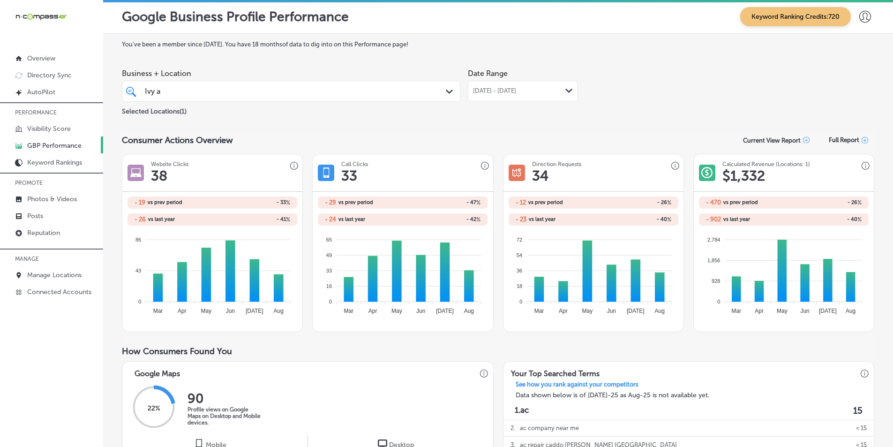
click at [565, 89] on icon "Path Created with Sketch." at bounding box center [568, 91] width 7 height 4
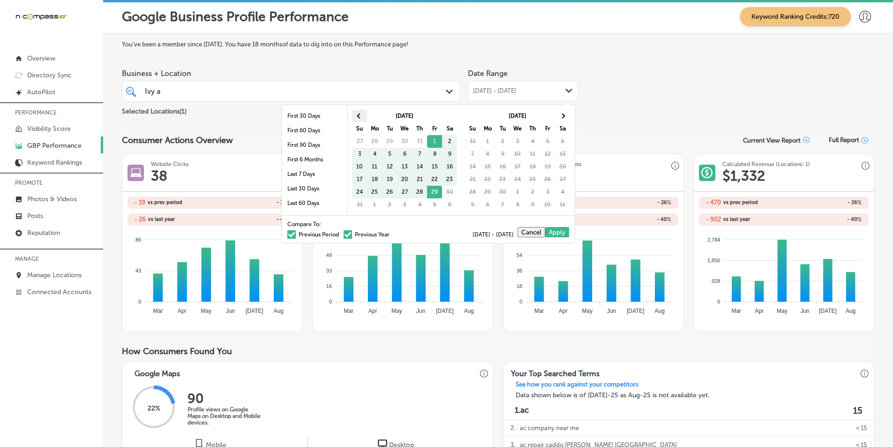
click at [359, 116] on span at bounding box center [359, 115] width 5 height 5
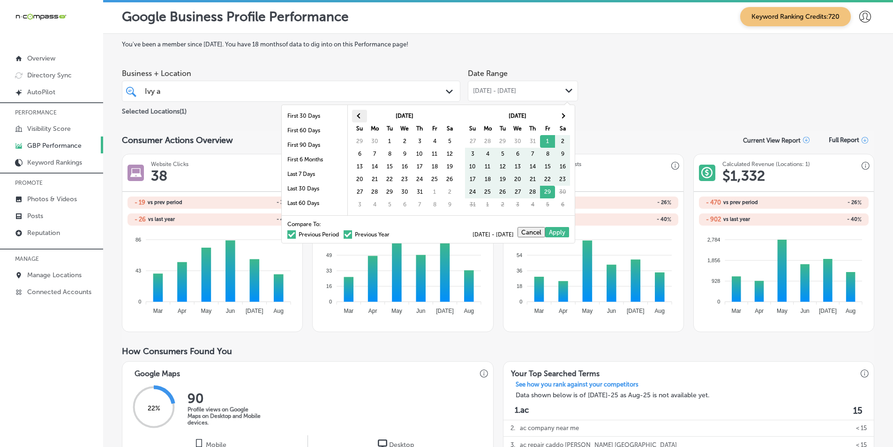
click at [359, 116] on span at bounding box center [359, 115] width 5 height 5
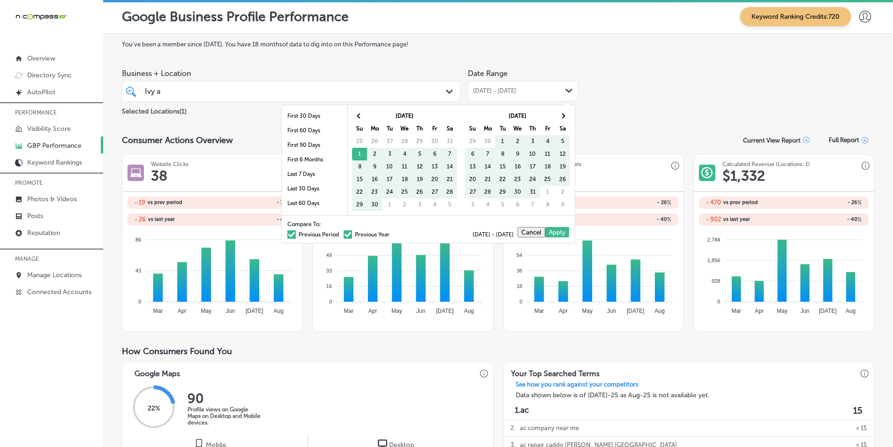
drag, startPoint x: 359, startPoint y: 153, endPoint x: 546, endPoint y: 196, distance: 192.8
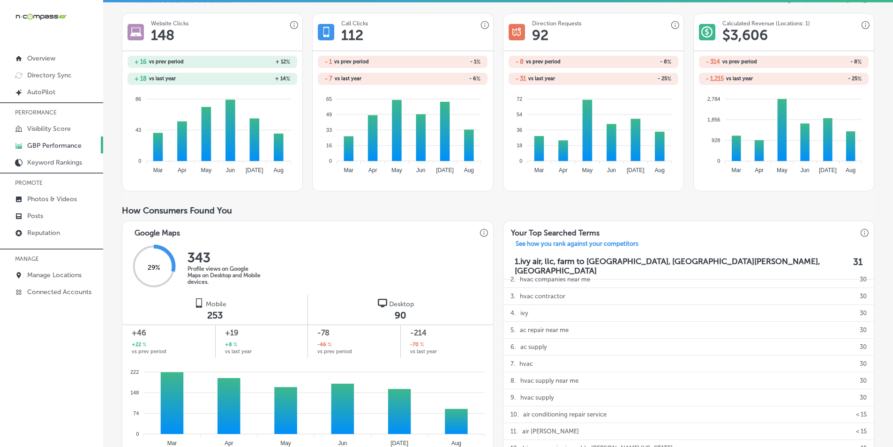
scroll to position [4, 0]
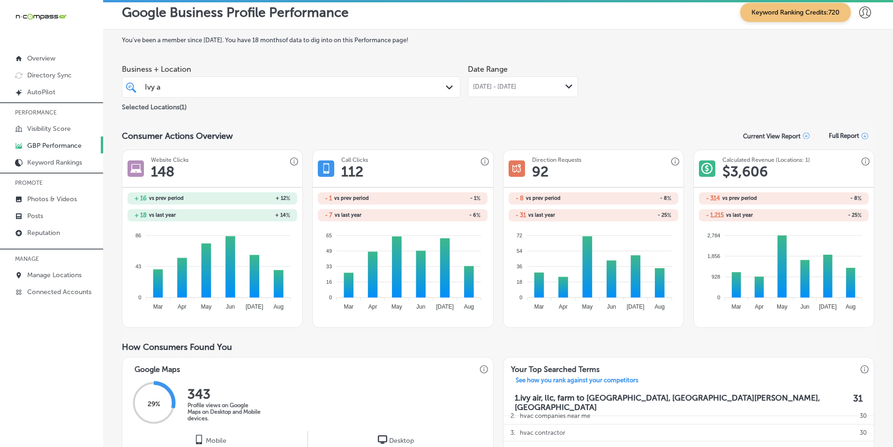
click at [566, 87] on polygon at bounding box center [568, 86] width 7 height 4
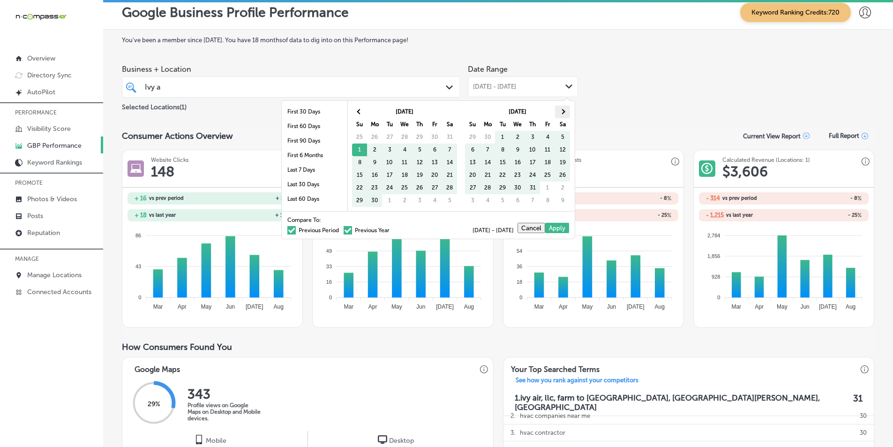
click at [565, 112] on th at bounding box center [562, 111] width 15 height 13
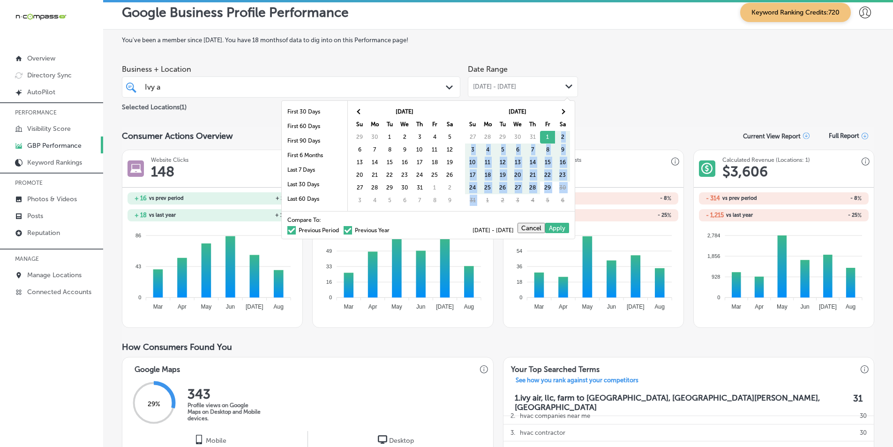
drag, startPoint x: 549, startPoint y: 135, endPoint x: 493, endPoint y: 194, distance: 81.6
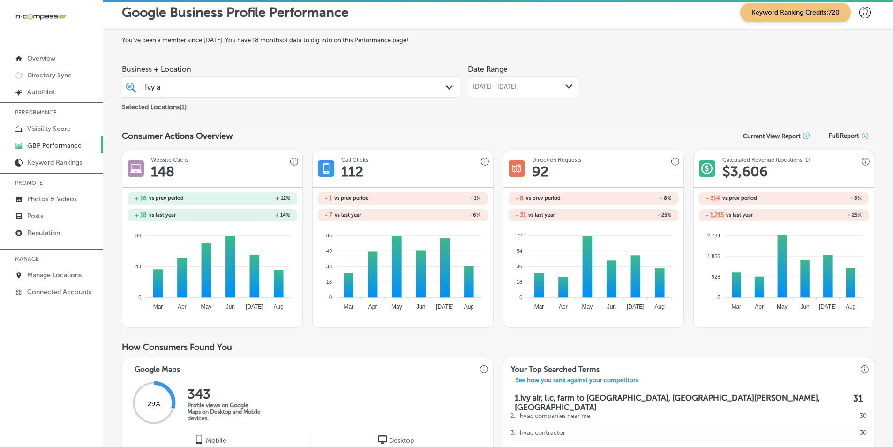
click at [629, 88] on div "Business + Location [PERSON_NAME] a Path Created with Sketch. Selected Location…" at bounding box center [498, 86] width 752 height 52
click at [568, 87] on icon "Path Created with Sketch." at bounding box center [568, 86] width 7 height 4
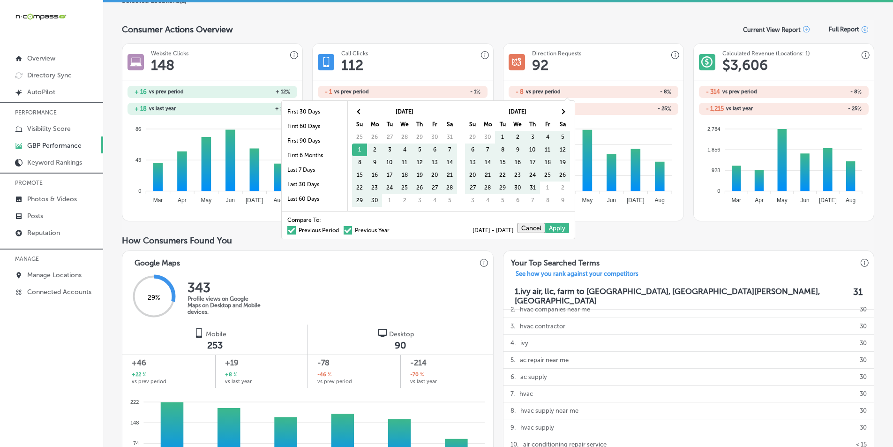
scroll to position [145, 0]
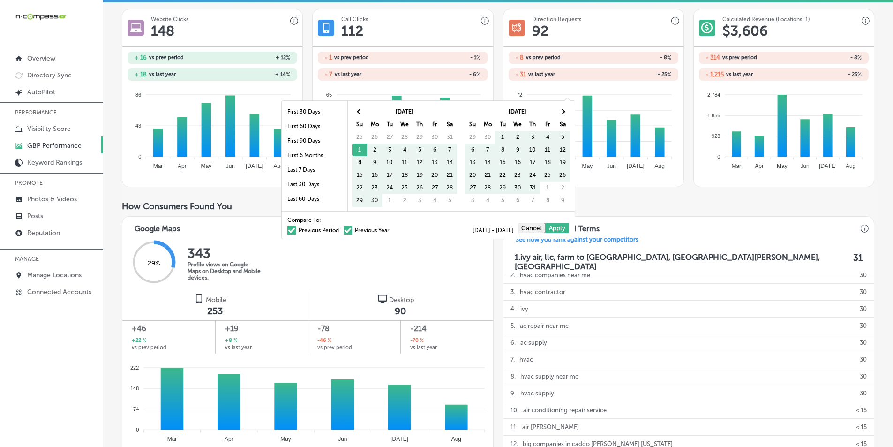
click at [344, 229] on span at bounding box center [348, 230] width 8 height 8
click at [391, 229] on input "Previous Year" at bounding box center [391, 229] width 0 height 0
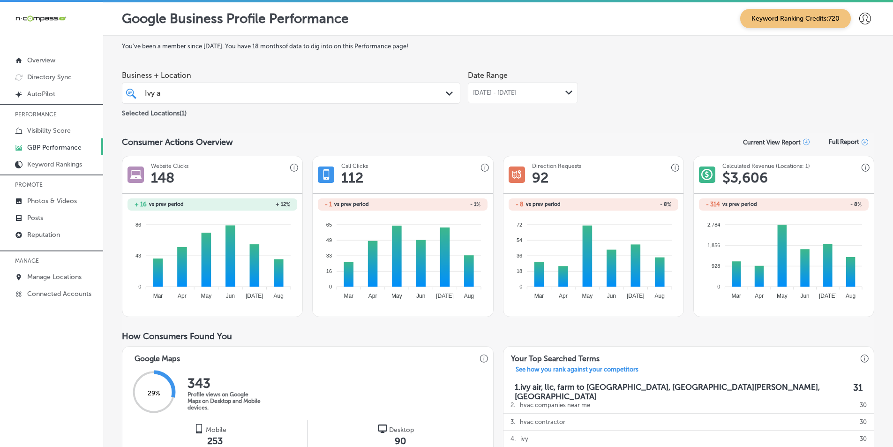
scroll to position [0, 0]
click at [565, 93] on polygon at bounding box center [568, 93] width 7 height 4
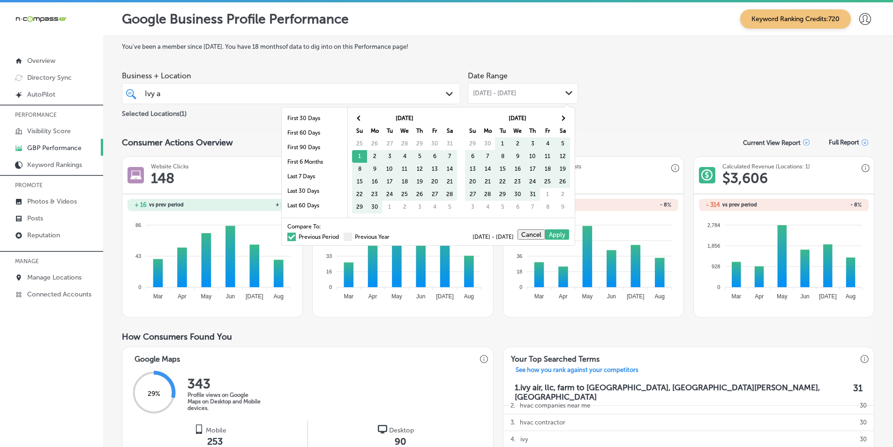
click at [287, 234] on span at bounding box center [291, 236] width 8 height 8
click at [341, 235] on input "Previous Period" at bounding box center [341, 235] width 0 height 0
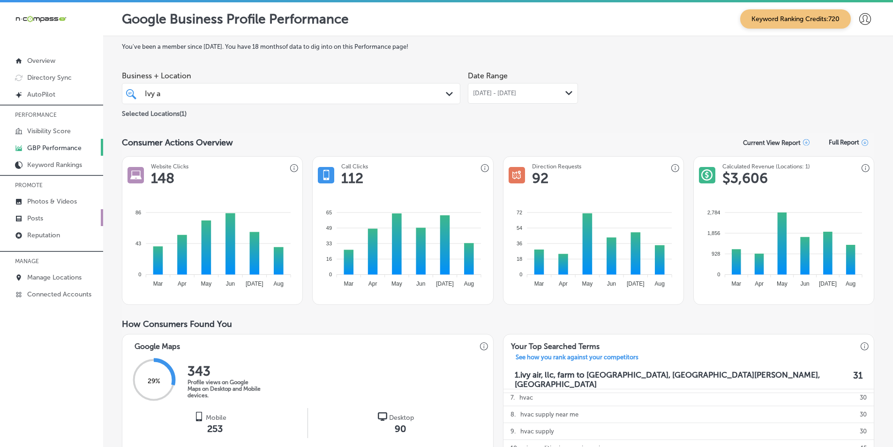
click at [35, 218] on p "Posts" at bounding box center [35, 218] width 16 height 8
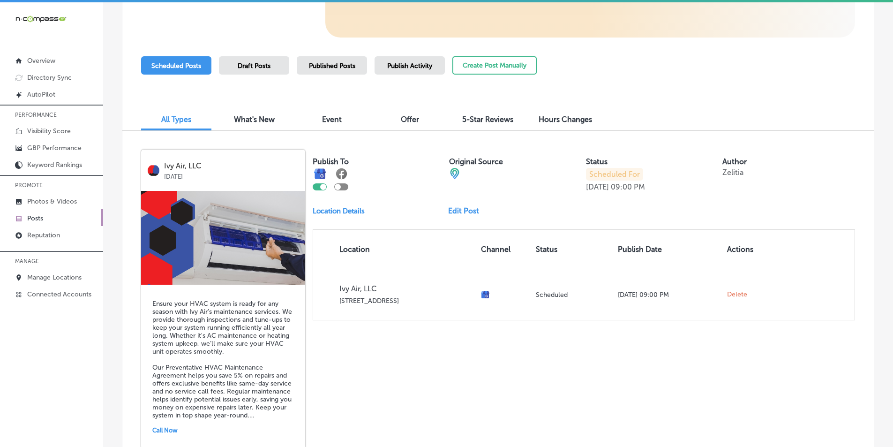
scroll to position [187, 0]
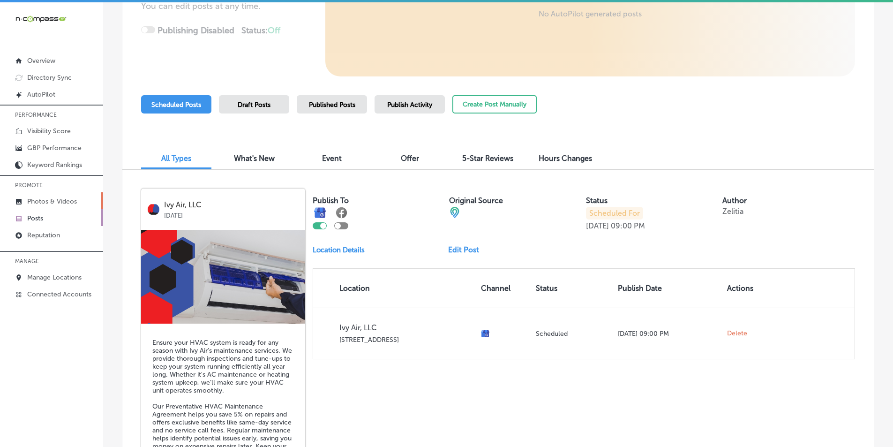
click at [48, 200] on p "Photos & Videos" at bounding box center [52, 201] width 50 height 8
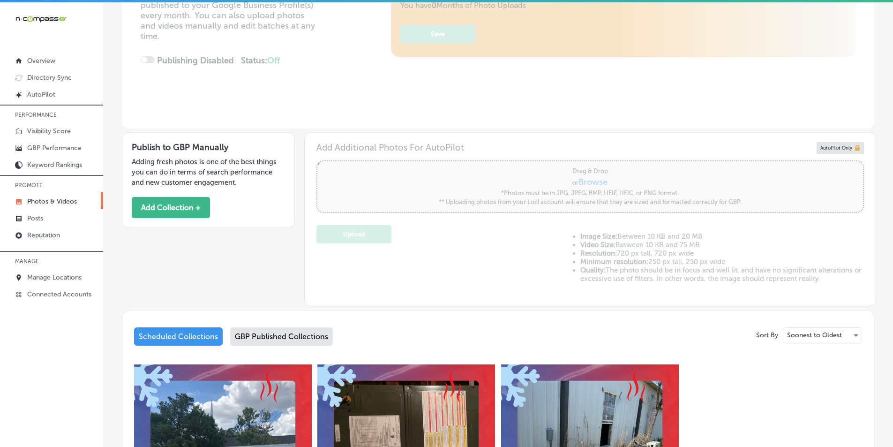
scroll to position [187, 0]
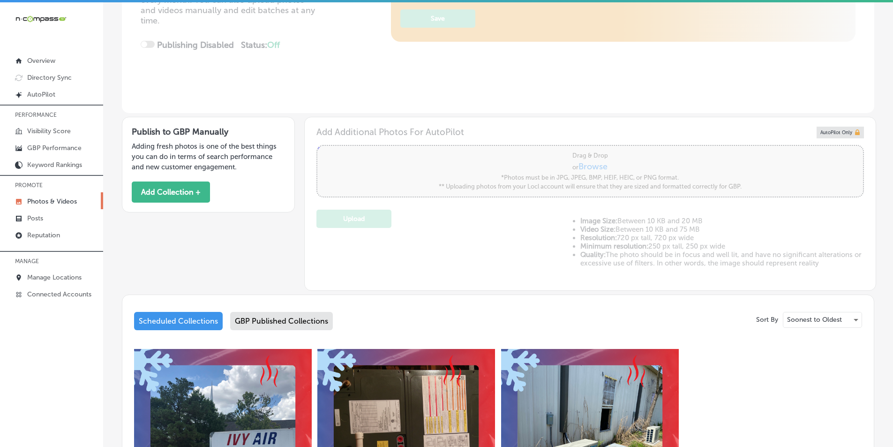
click at [259, 318] on div "GBP Published Collections" at bounding box center [281, 321] width 103 height 18
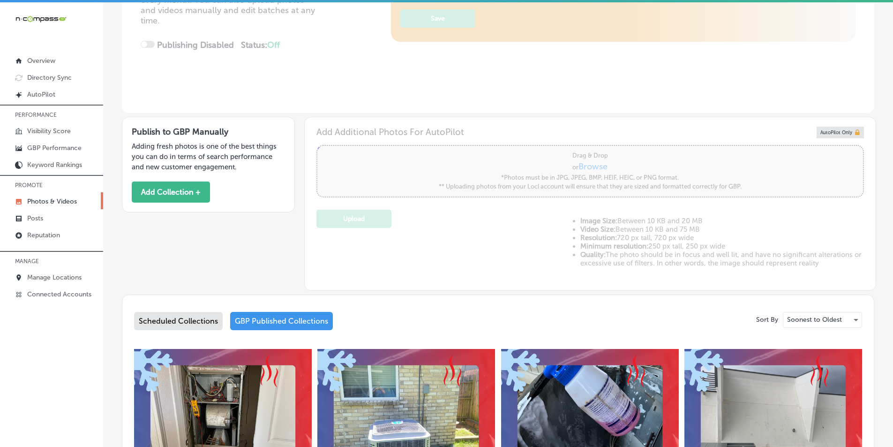
type input "5"
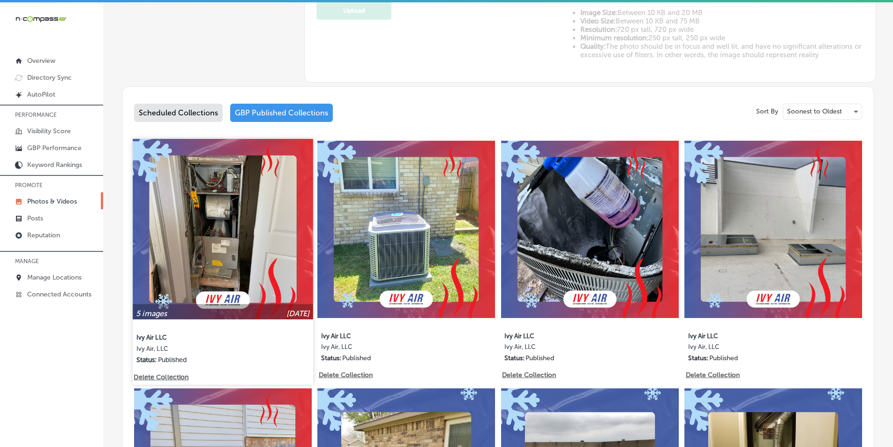
scroll to position [422, 0]
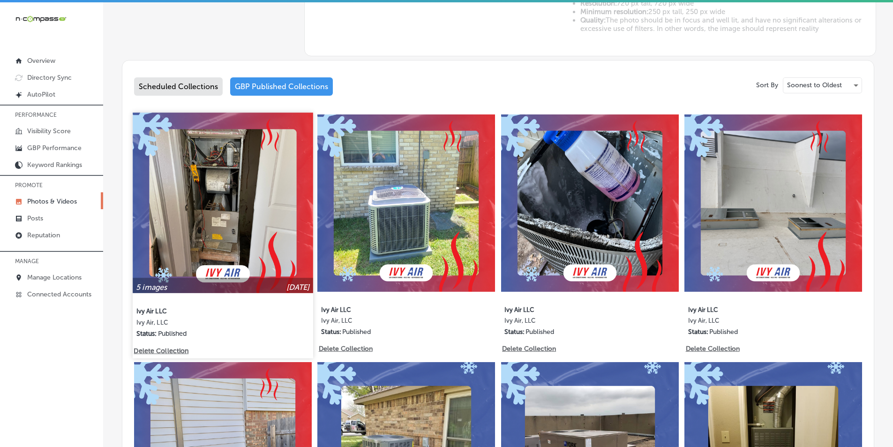
click at [228, 224] on img at bounding box center [223, 202] width 180 height 180
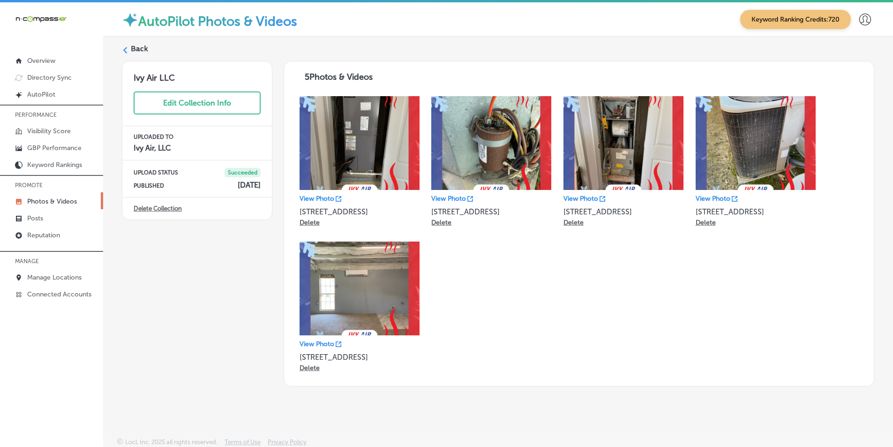
click at [127, 48] on icon at bounding box center [125, 50] width 7 height 7
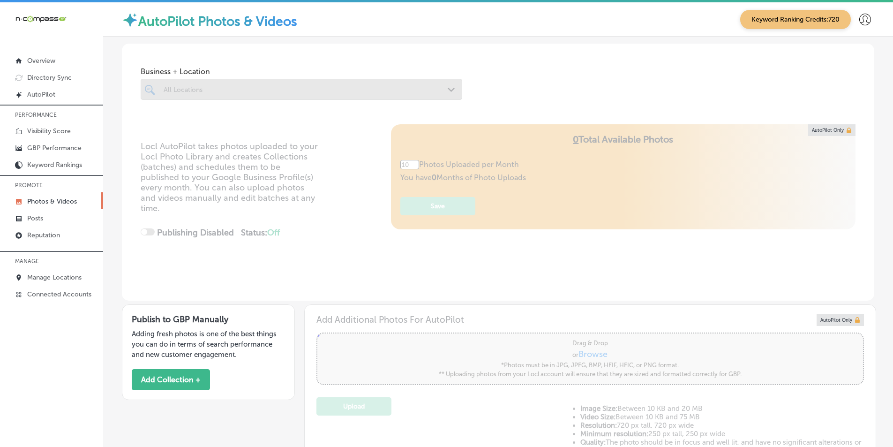
type input "5"
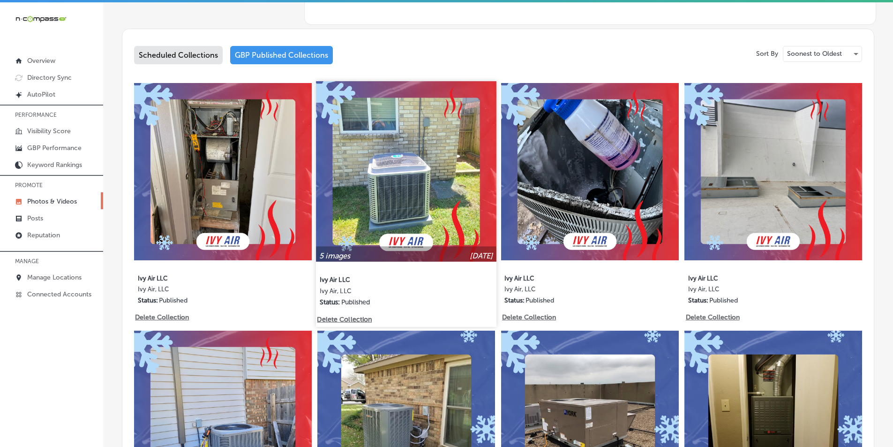
scroll to position [469, 0]
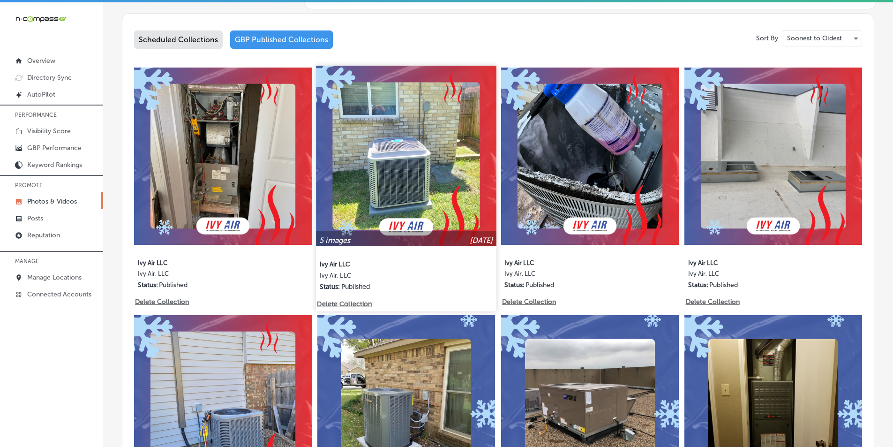
click at [418, 199] on img at bounding box center [406, 156] width 180 height 180
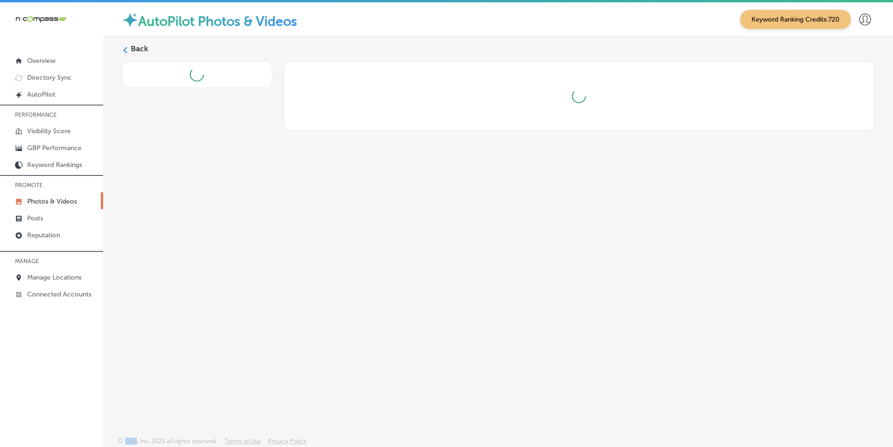
click at [418, 200] on div "Back" at bounding box center [498, 215] width 790 height 356
